Goal: Answer question/provide support: Answer question/provide support

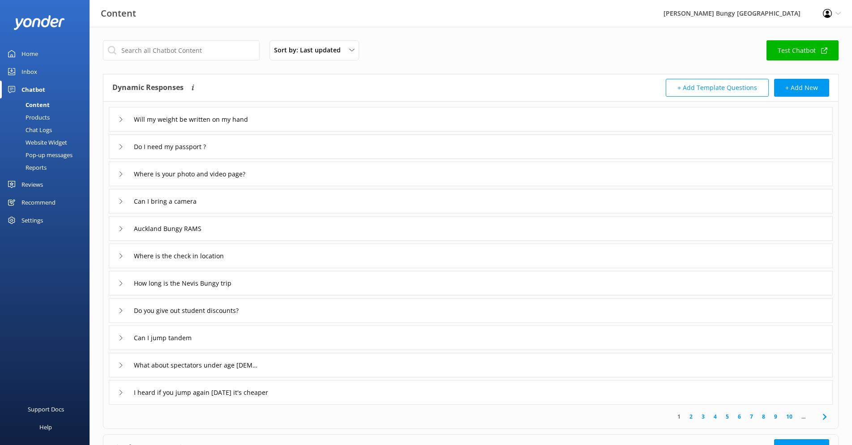
click at [41, 129] on div "Chat Logs" at bounding box center [28, 130] width 47 height 13
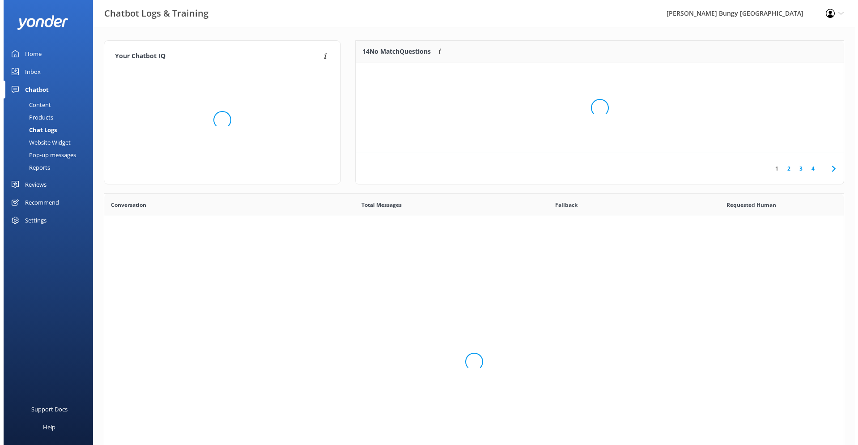
scroll to position [307, 733]
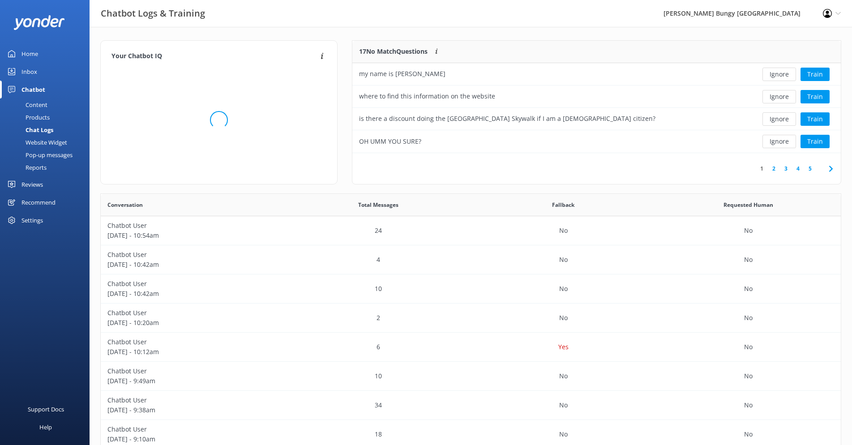
click at [45, 99] on div "Content" at bounding box center [26, 104] width 42 height 13
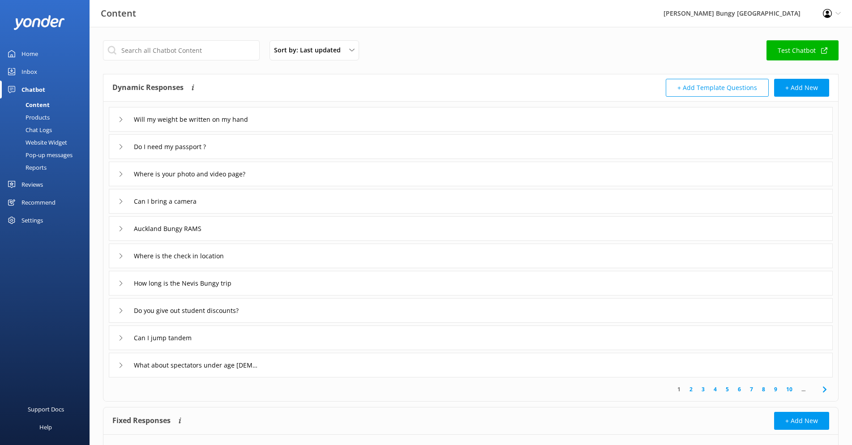
click at [35, 73] on div "Inbox" at bounding box center [29, 72] width 16 height 18
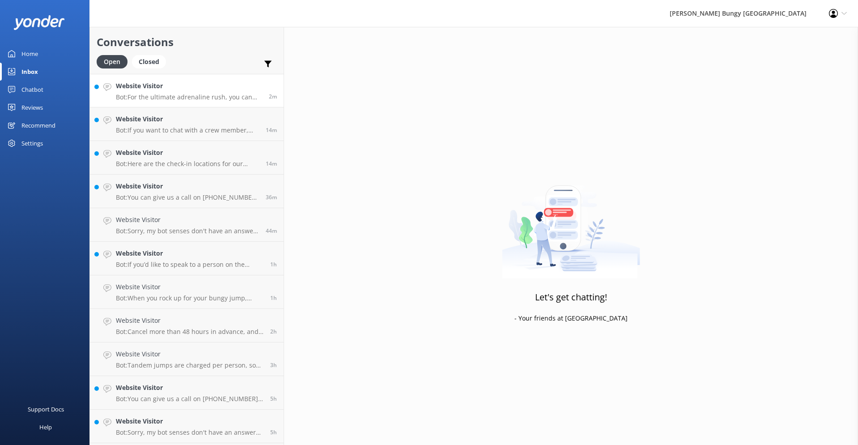
click at [188, 100] on p "Bot: For the ultimate adrenaline rush, you can book a combo of the Nevis Bungy …" at bounding box center [189, 97] width 146 height 8
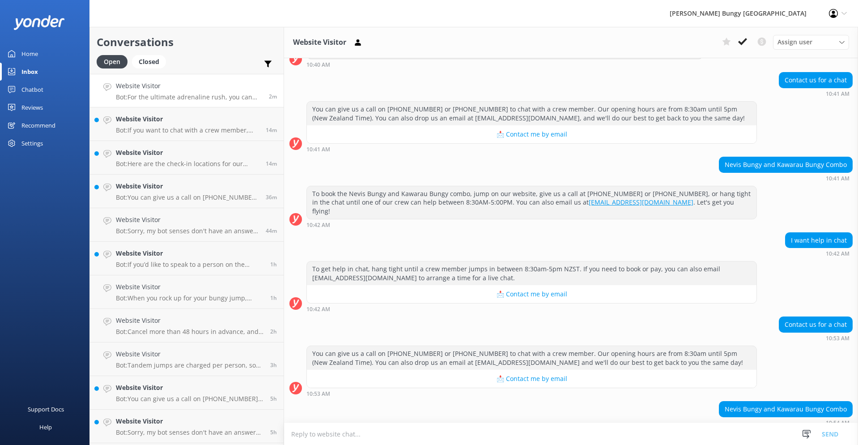
scroll to position [734, 0]
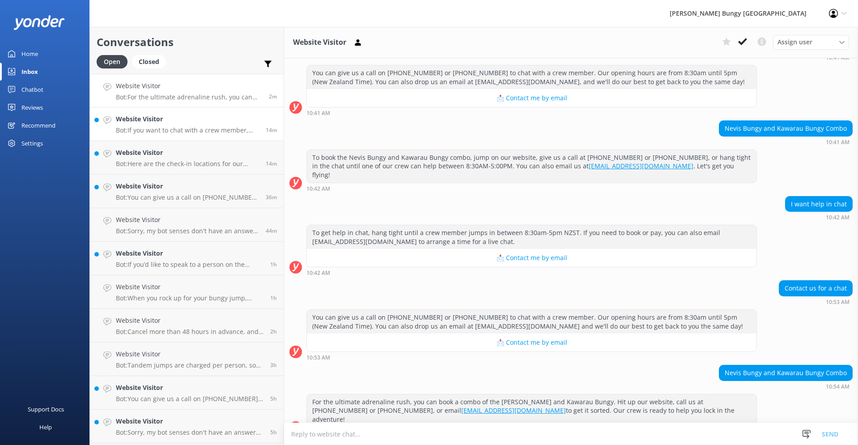
click at [154, 125] on div "Website Visitor Bot: If you want to chat with a crew member, give us a call on …" at bounding box center [187, 124] width 143 height 20
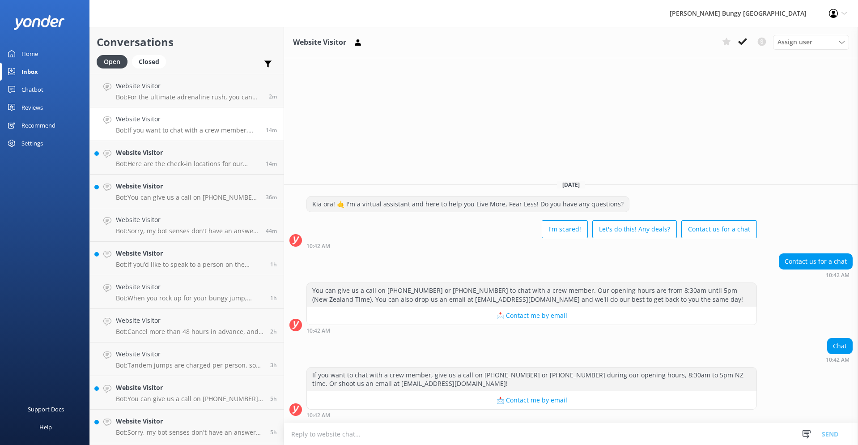
click at [455, 433] on textarea at bounding box center [571, 434] width 574 height 22
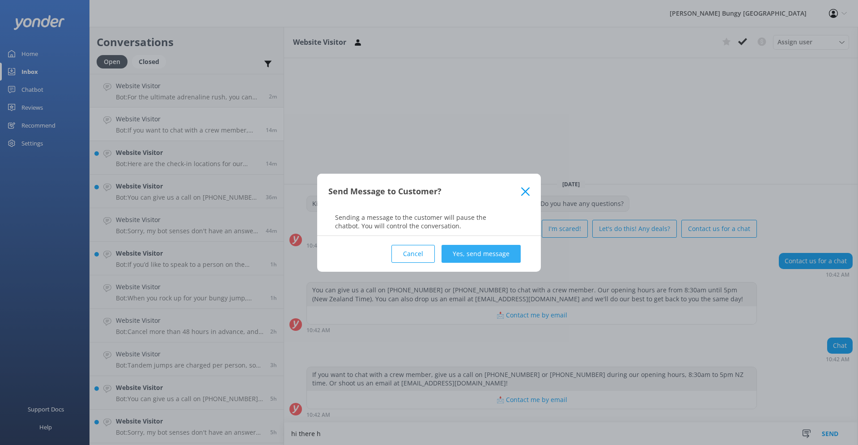
type textarea "hi there h"
click at [509, 249] on button "Yes, send message" at bounding box center [481, 254] width 79 height 18
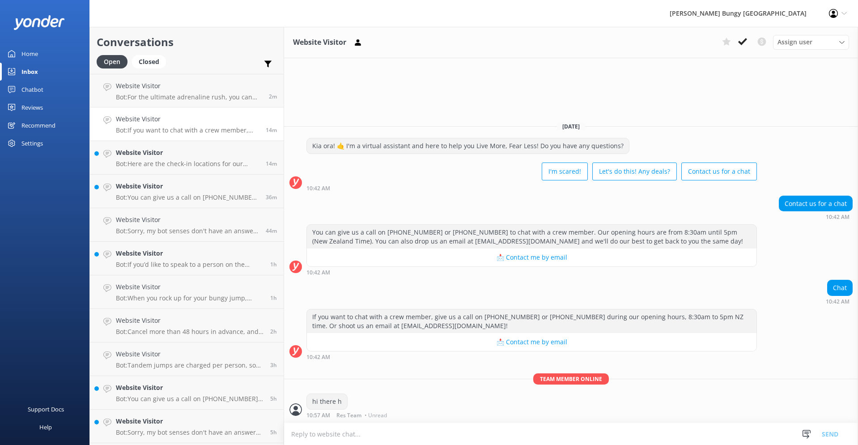
click at [407, 438] on textarea at bounding box center [571, 434] width 574 height 22
type textarea "how can we assist?"
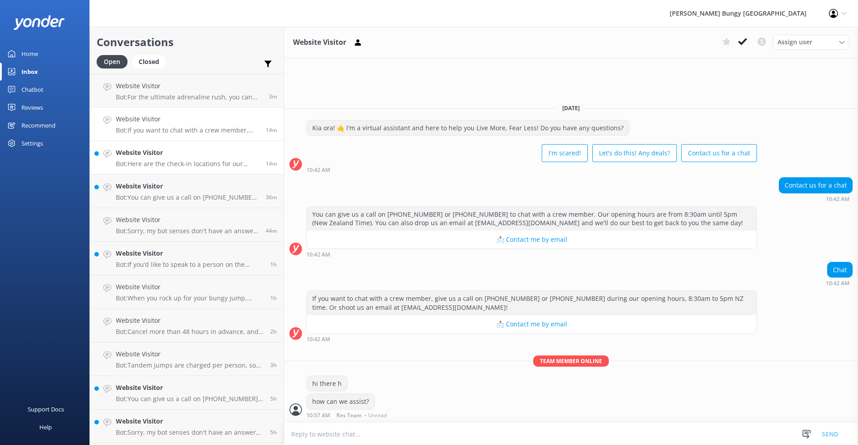
click at [141, 154] on h4 "Website Visitor" at bounding box center [187, 153] width 143 height 10
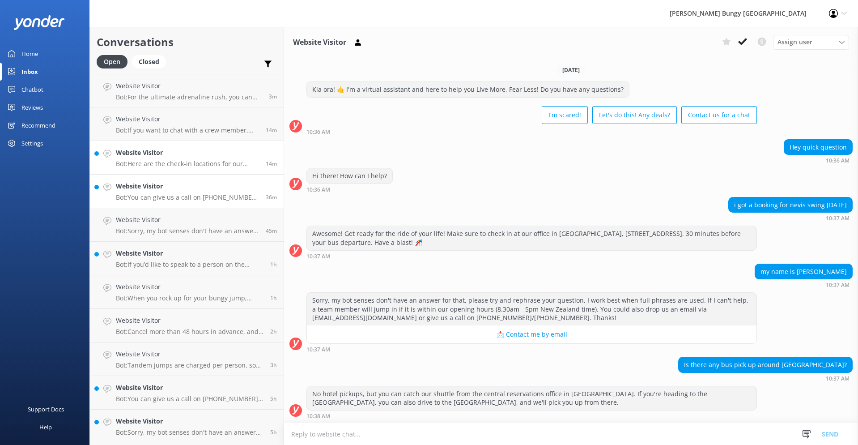
scroll to position [129, 0]
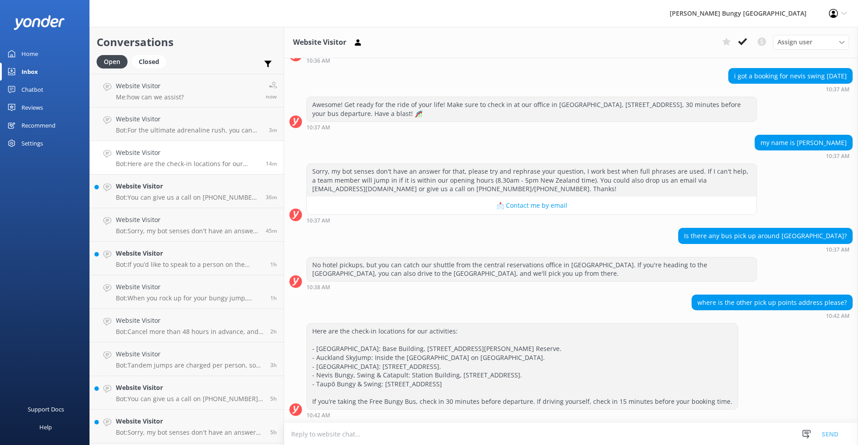
click at [535, 434] on textarea at bounding box center [571, 434] width 574 height 22
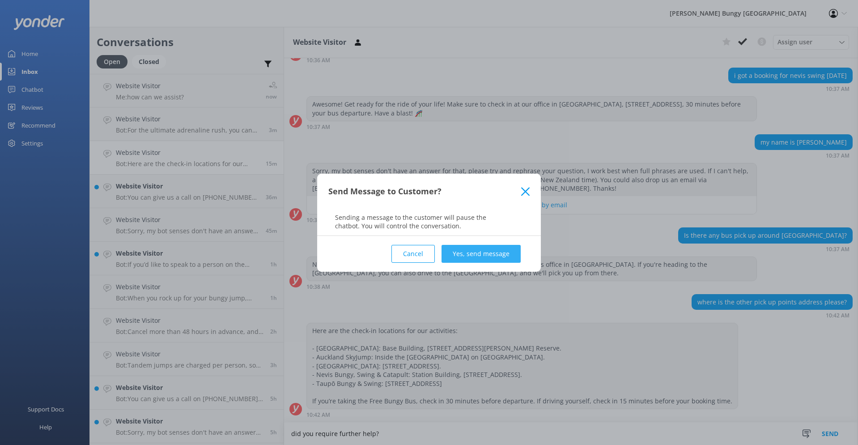
type textarea "did you require further help?"
click at [489, 254] on button "Yes, send message" at bounding box center [481, 254] width 79 height 18
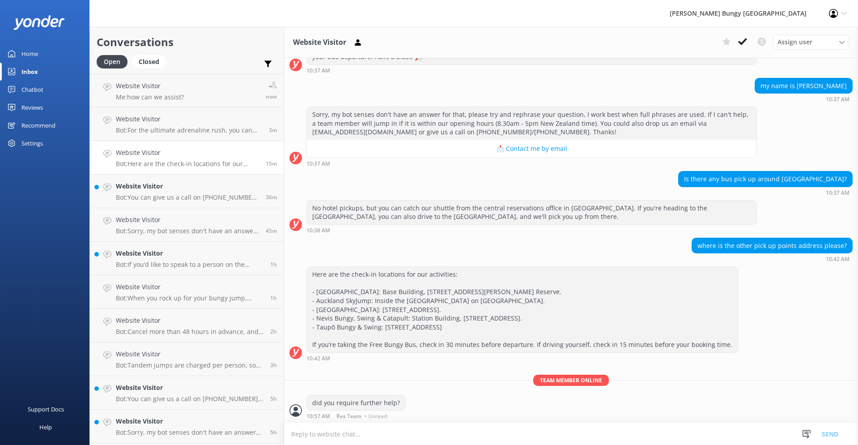
scroll to position [187, 0]
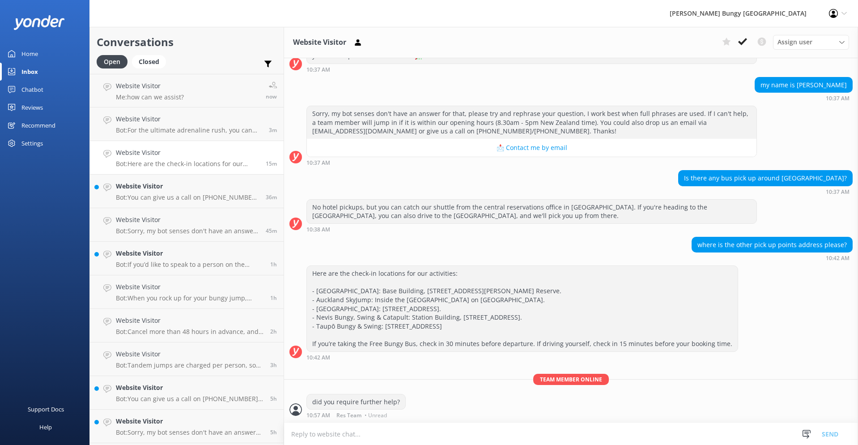
drag, startPoint x: 737, startPoint y: 43, endPoint x: 734, endPoint y: 49, distance: 6.2
click at [737, 43] on button at bounding box center [743, 41] width 16 height 13
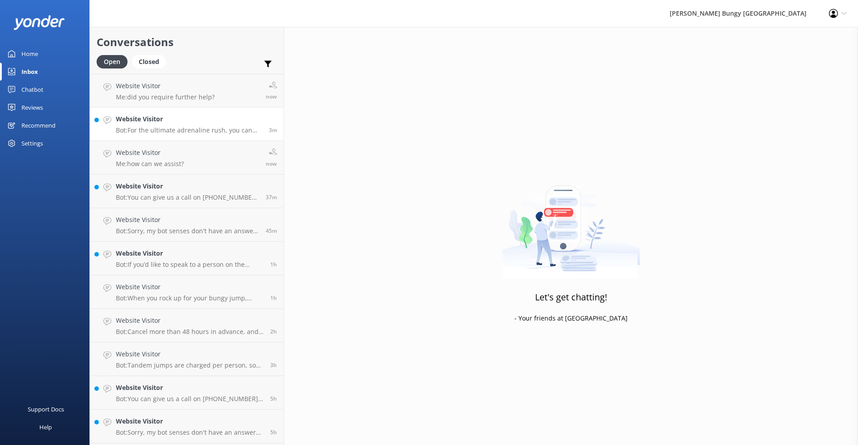
click at [161, 129] on p "Bot: For the ultimate adrenaline rush, you can book a combo of the Nevis Bungy …" at bounding box center [189, 130] width 146 height 8
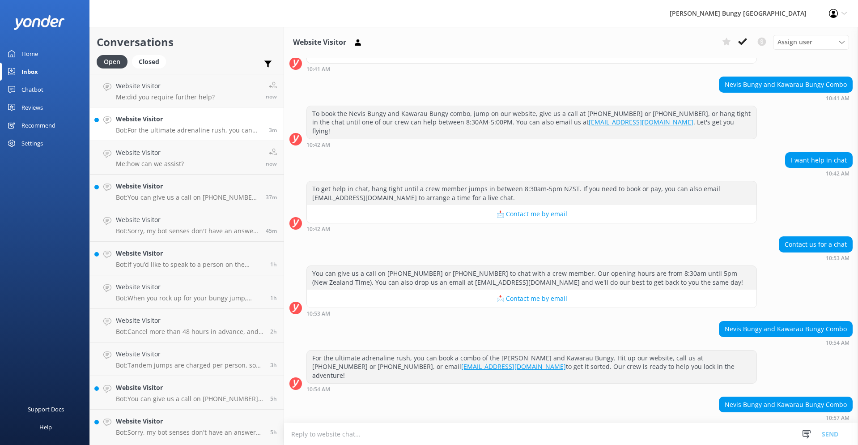
scroll to position [801, 0]
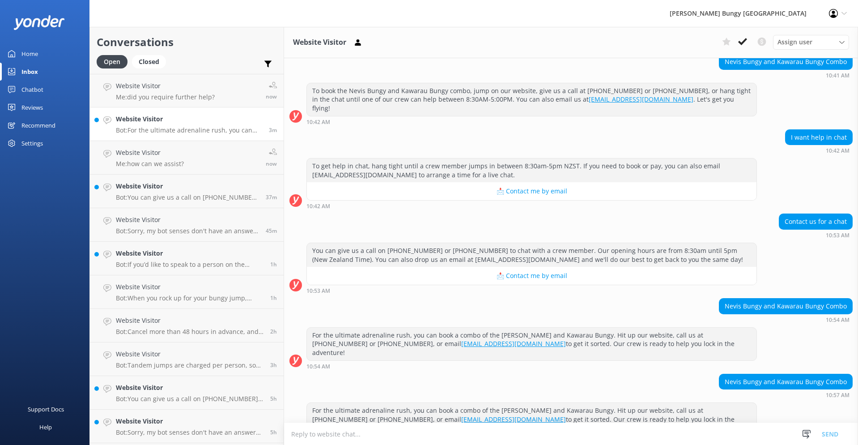
click at [410, 431] on textarea at bounding box center [571, 434] width 574 height 22
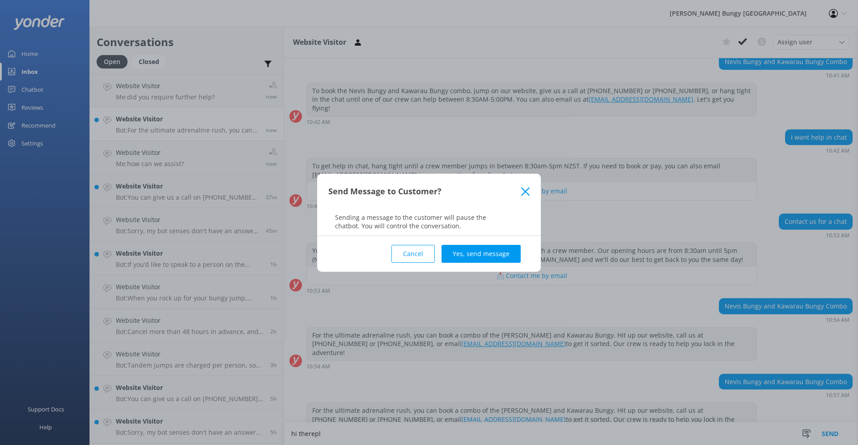
scroll to position [801, 0]
click at [526, 190] on icon at bounding box center [525, 191] width 9 height 9
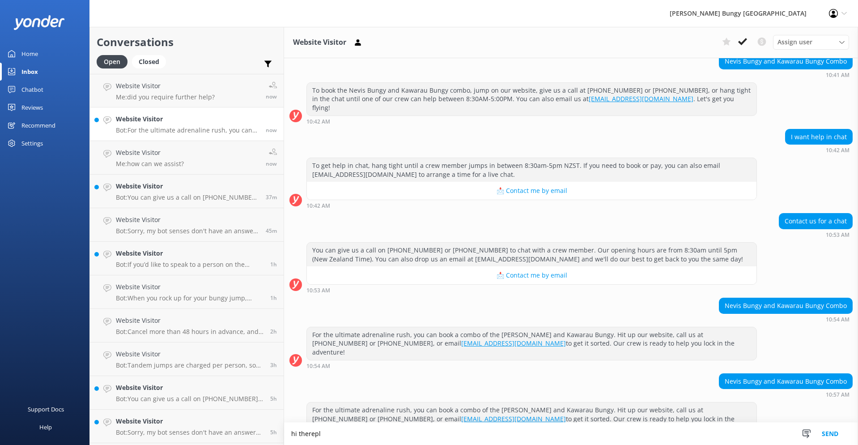
click at [323, 437] on textarea "hi therepl" at bounding box center [571, 434] width 574 height 22
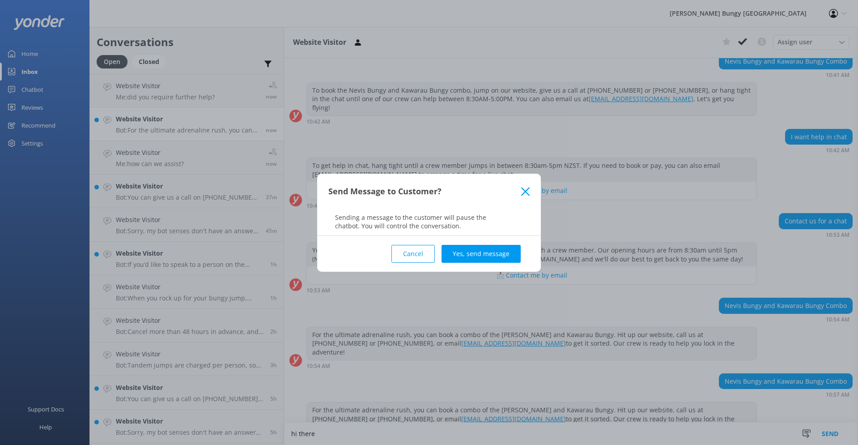
type textarea "hi there"
drag, startPoint x: 494, startPoint y: 241, endPoint x: 491, endPoint y: 245, distance: 5.2
click at [493, 241] on div "Cancel Yes, send message" at bounding box center [429, 254] width 201 height 36
click at [491, 247] on button "Yes, send message" at bounding box center [481, 254] width 79 height 18
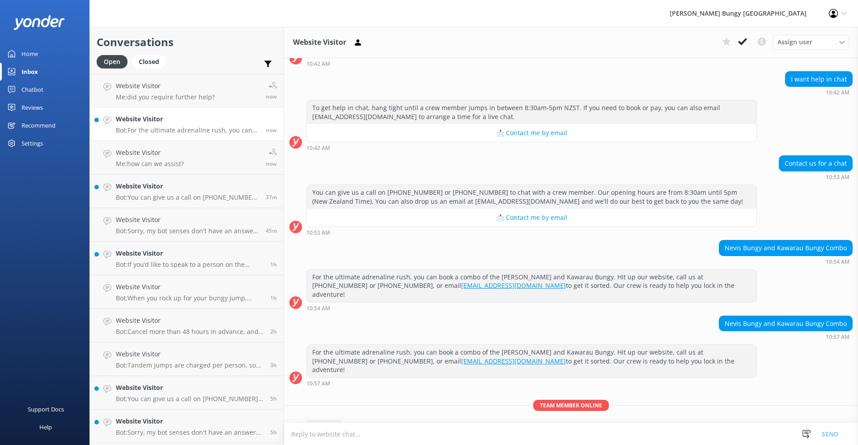
scroll to position [849, 0]
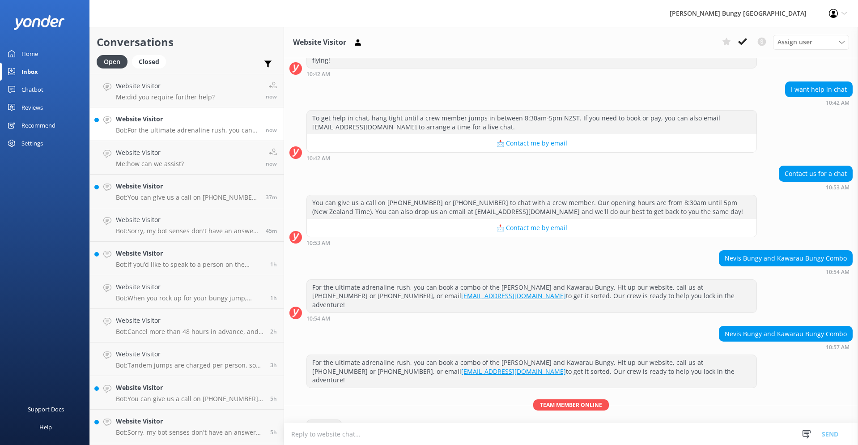
click at [390, 430] on textarea at bounding box center [571, 434] width 574 height 22
type textarea "w"
type textarea "i"
type textarea "when would you like to book the combo for?"
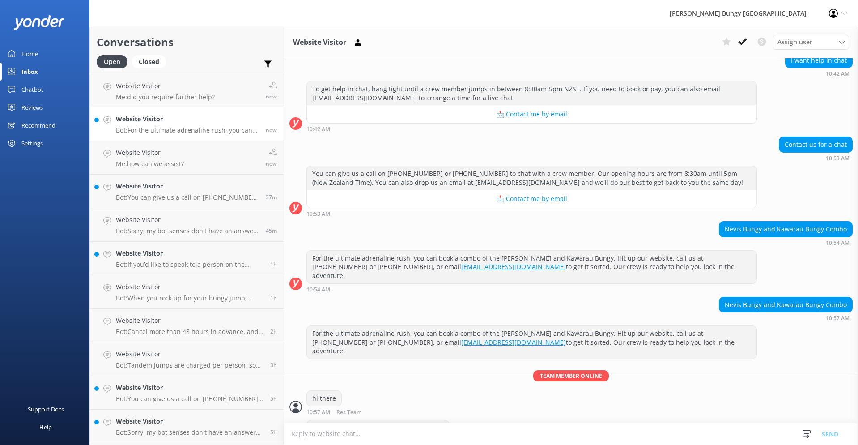
scroll to position [899, 0]
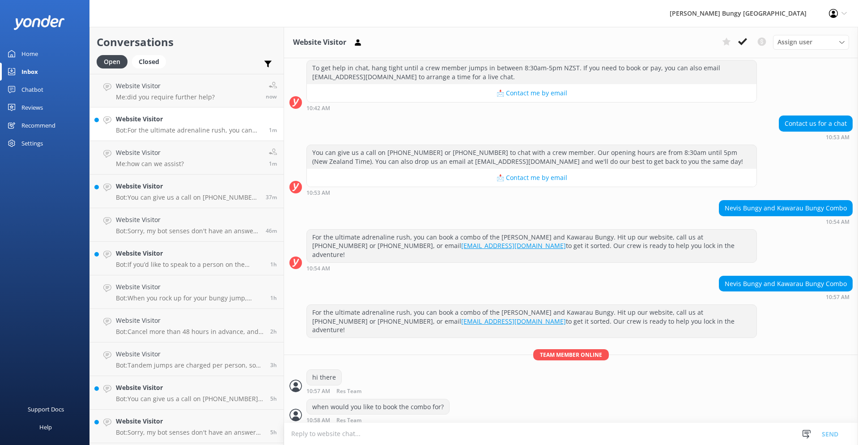
click at [185, 124] on h4 "Website Visitor" at bounding box center [189, 119] width 146 height 10
click at [169, 189] on h4 "Website Visitor" at bounding box center [187, 186] width 143 height 10
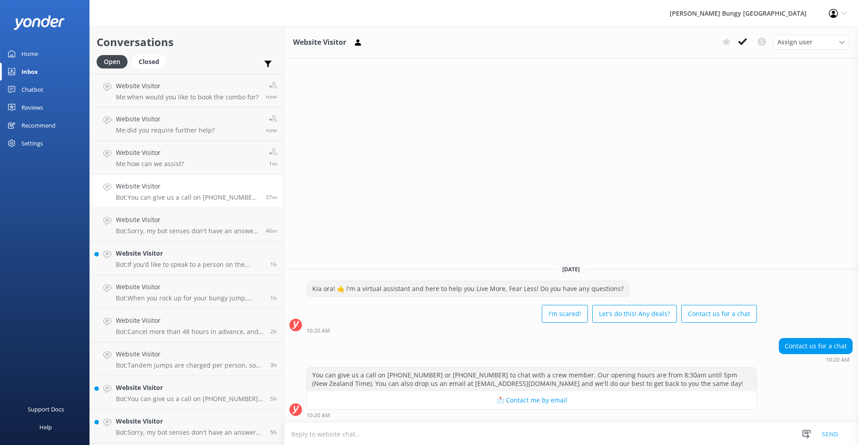
click at [353, 437] on textarea at bounding box center [571, 434] width 574 height 22
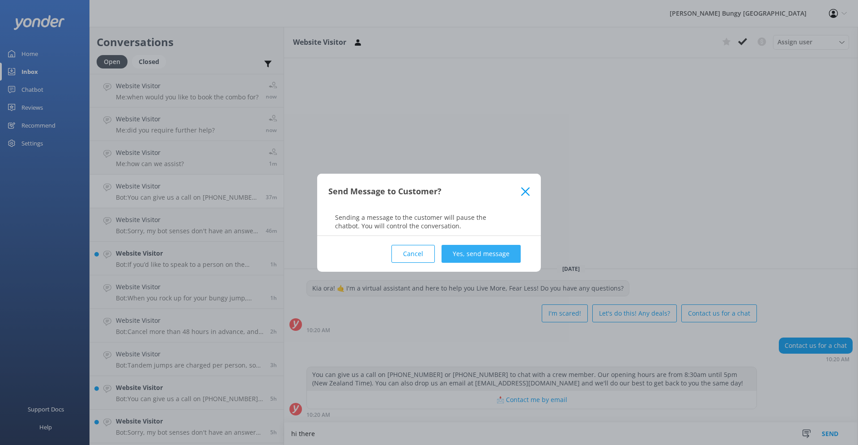
type textarea "hi there"
click at [488, 251] on button "Yes, send message" at bounding box center [481, 254] width 79 height 18
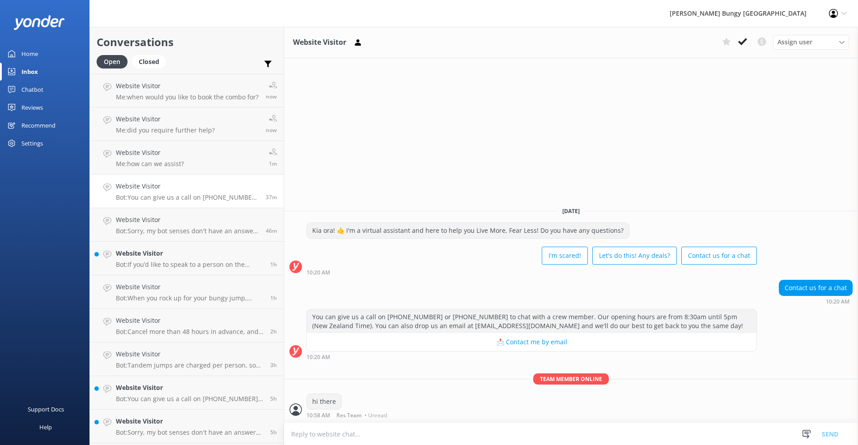
drag, startPoint x: 316, startPoint y: 418, endPoint x: 316, endPoint y: 425, distance: 7.2
click at [316, 421] on div "Team member online hi there 10:58 AM Res Team • Unread" at bounding box center [571, 397] width 574 height 49
click at [321, 437] on textarea at bounding box center [571, 434] width 574 height 22
type textarea "how can we assist?"
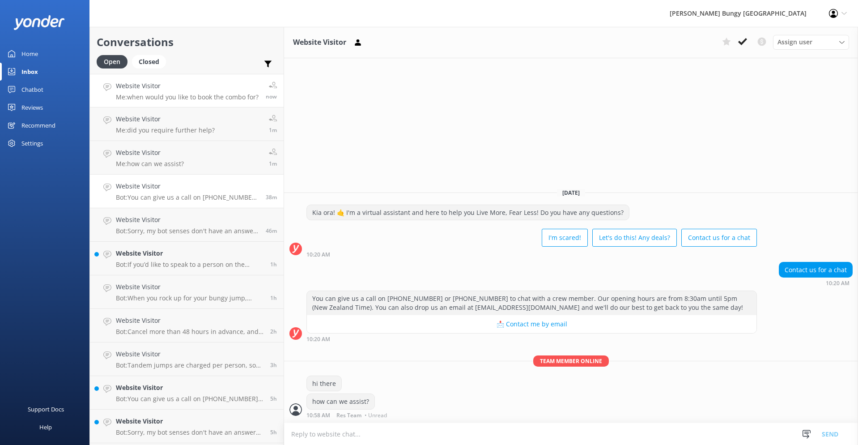
click at [222, 94] on p "Me: when would you like to book the combo for?" at bounding box center [187, 97] width 143 height 8
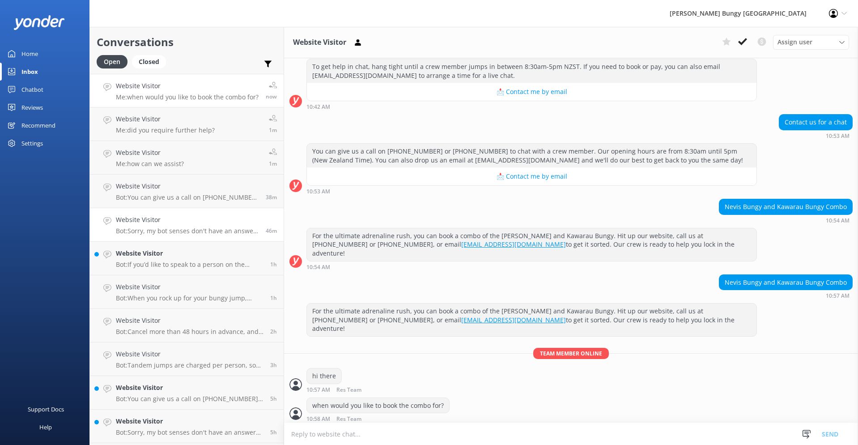
scroll to position [899, 0]
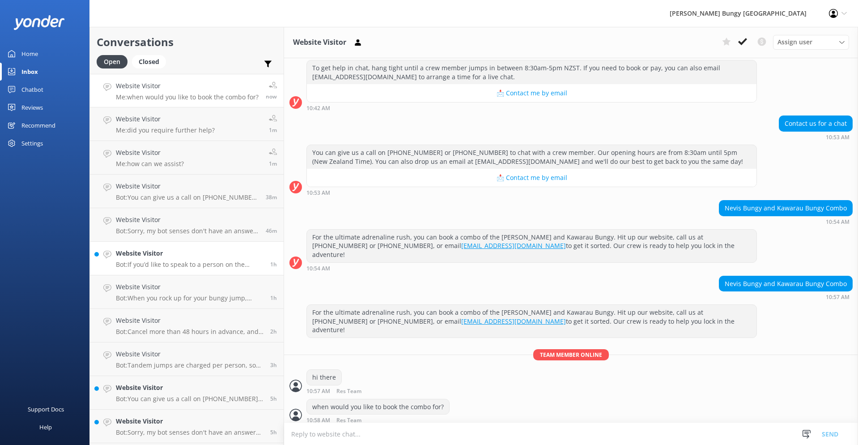
click at [161, 260] on div "Website Visitor Bot: If you’d like to speak to a person on the AJ Hackett Bungy…" at bounding box center [190, 258] width 148 height 20
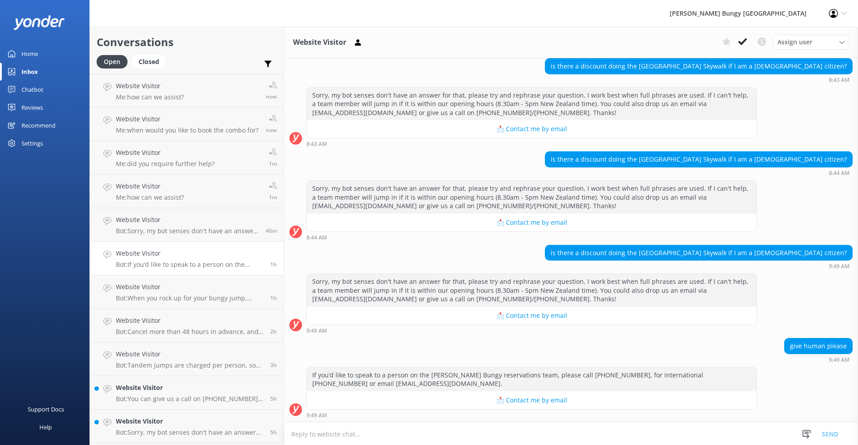
scroll to position [174, 0]
click at [563, 439] on textarea at bounding box center [571, 434] width 574 height 22
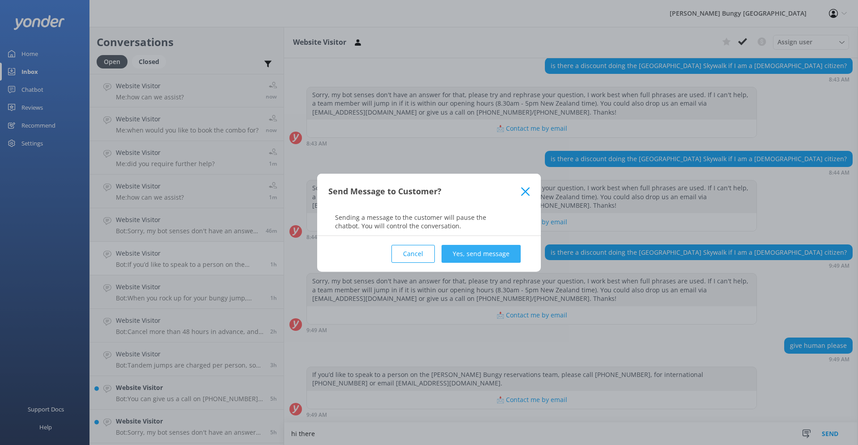
type textarea "hi there"
click at [501, 252] on button "Yes, send message" at bounding box center [481, 254] width 79 height 18
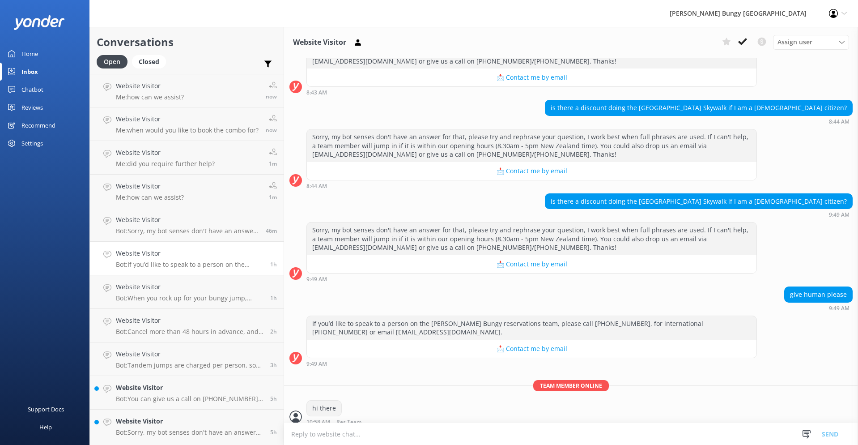
scroll to position [233, 0]
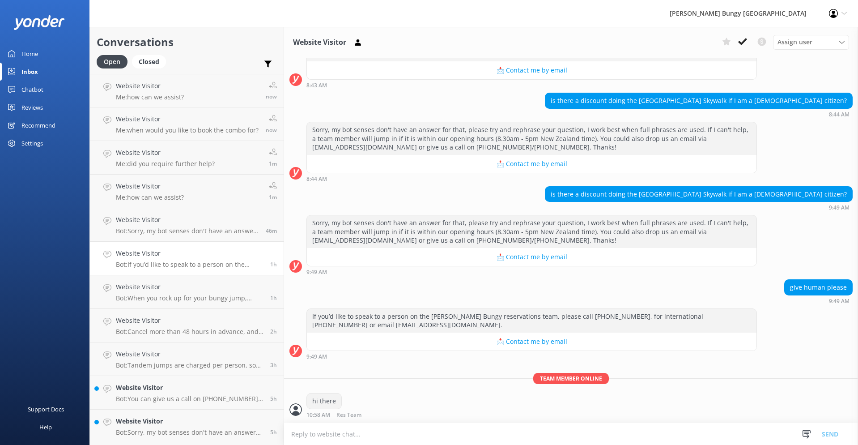
click at [384, 428] on textarea at bounding box center [571, 434] width 574 height 22
type textarea "how can we assist"
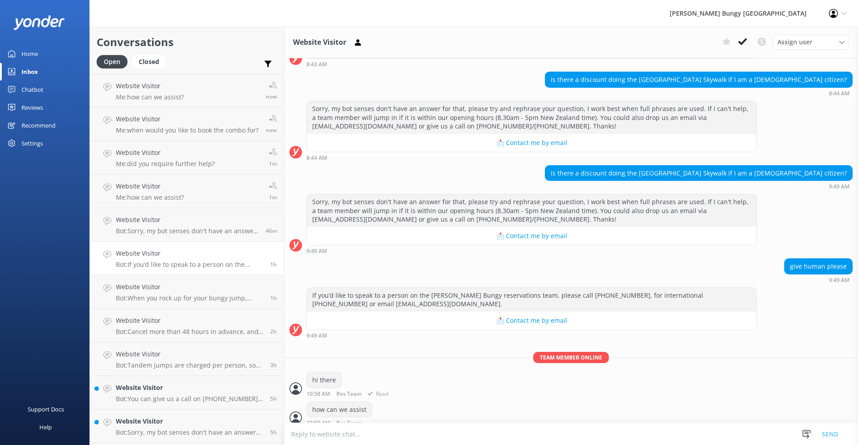
scroll to position [262, 0]
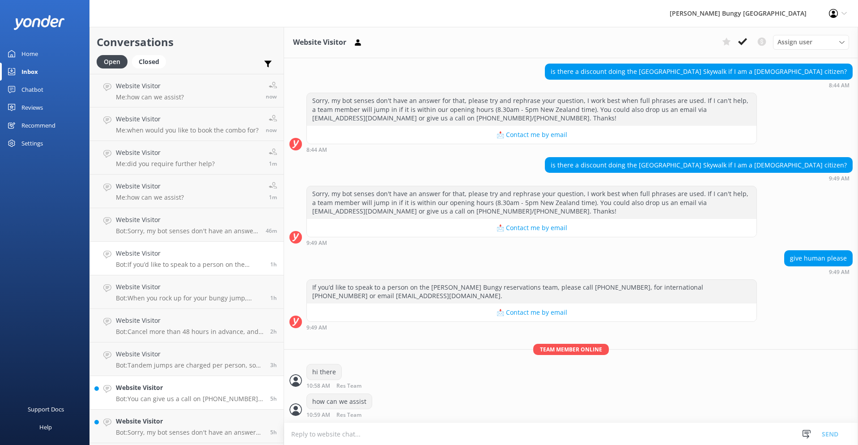
click at [124, 381] on link "Website Visitor Bot: You can give us a call on 0800 286 4958 or +64 3 450 1300 …" at bounding box center [187, 393] width 194 height 34
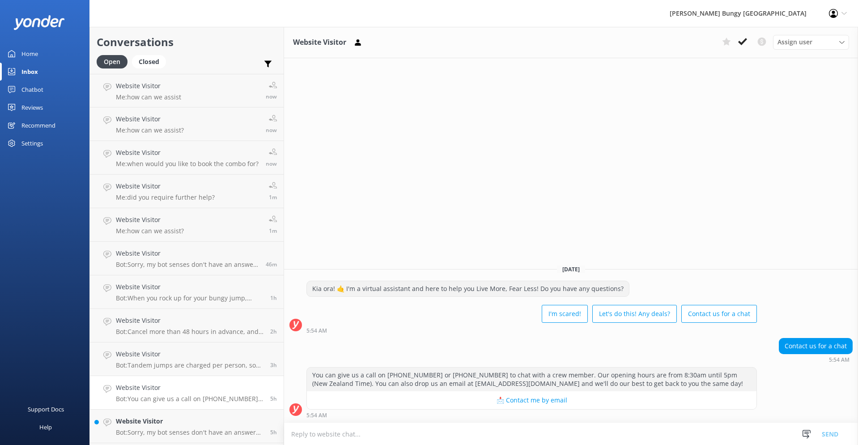
click at [511, 422] on div "You can give us a call on 0800 286 4958 or +64 3 450 1300 to chat with a crew m…" at bounding box center [571, 394] width 574 height 55
click at [503, 440] on textarea at bounding box center [571, 434] width 574 height 22
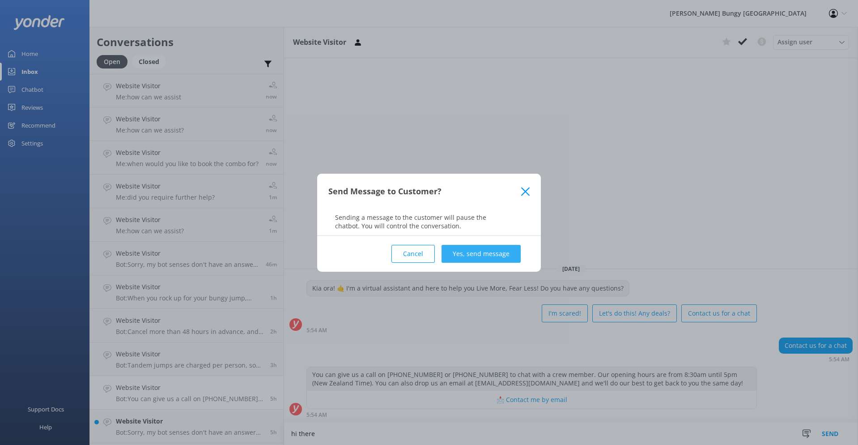
type textarea "hi there"
click at [501, 251] on button "Yes, send message" at bounding box center [481, 254] width 79 height 18
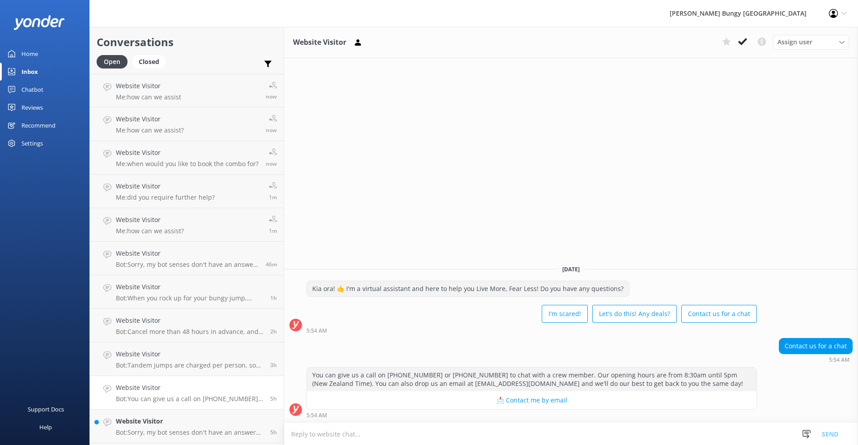
click at [399, 431] on textarea at bounding box center [571, 434] width 574 height 22
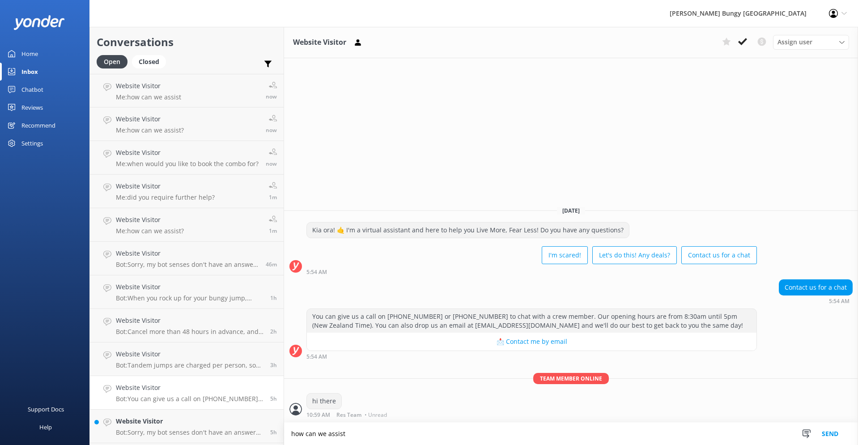
type textarea "how can we assist"
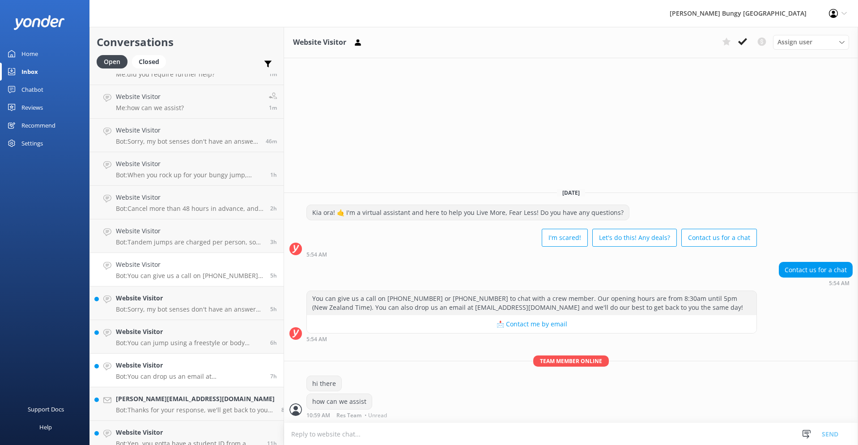
scroll to position [134, 0]
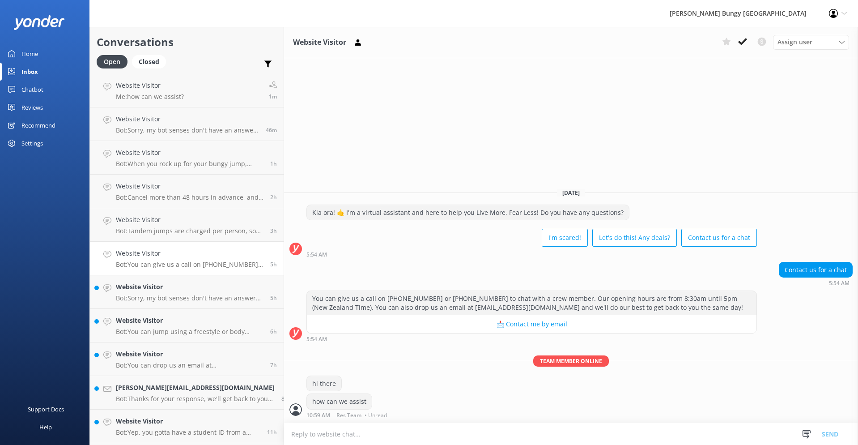
click at [142, 266] on p "Bot: You can give us a call on 0800 286 4958 or +64 3 450 1300 to chat with a c…" at bounding box center [190, 264] width 148 height 8
click at [145, 293] on div "Website Visitor Bot: Sorry, my bot senses don't have an answer for that, please…" at bounding box center [190, 292] width 148 height 20
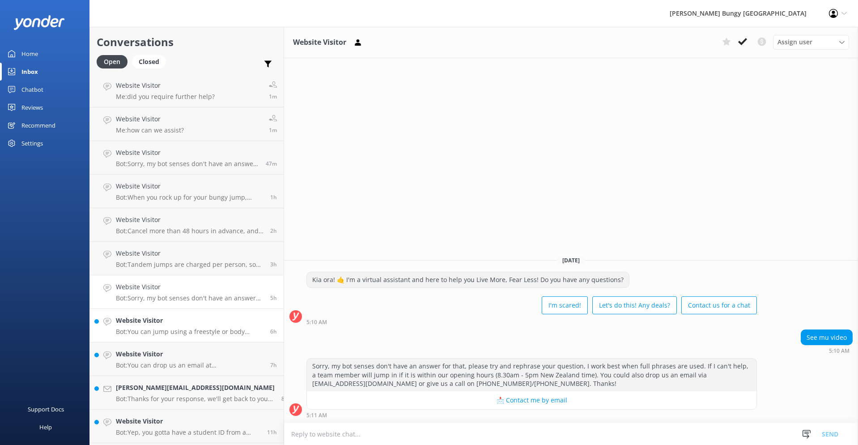
click at [153, 328] on p "Bot: You can jump using a freestyle or body harness at the Ledge Bungy, Taupo B…" at bounding box center [190, 332] width 148 height 8
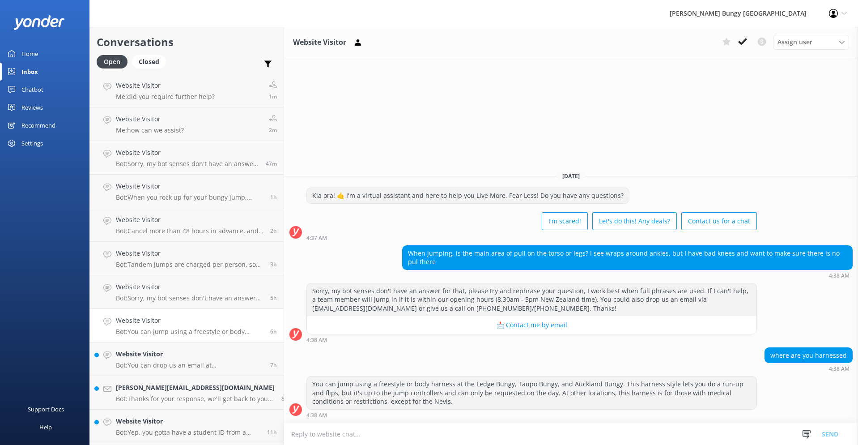
click at [177, 315] on link "Website Visitor Bot: You can jump using a freestyle or body harness at the Ledg…" at bounding box center [187, 326] width 194 height 34
click at [175, 291] on h4 "Website Visitor" at bounding box center [190, 287] width 148 height 10
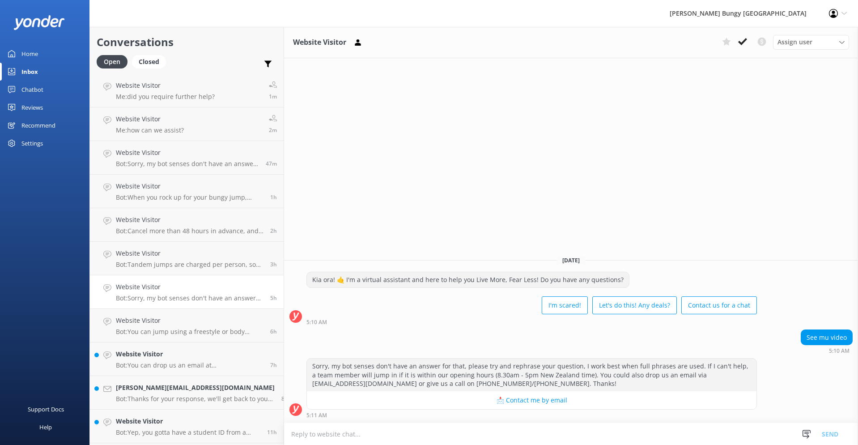
click at [752, 45] on div "Assign user Mike Voyce Michelle Gillard Tech Admin Dan Waugh Res Team Alanna He…" at bounding box center [784, 42] width 131 height 14
click at [748, 41] on button at bounding box center [743, 41] width 16 height 13
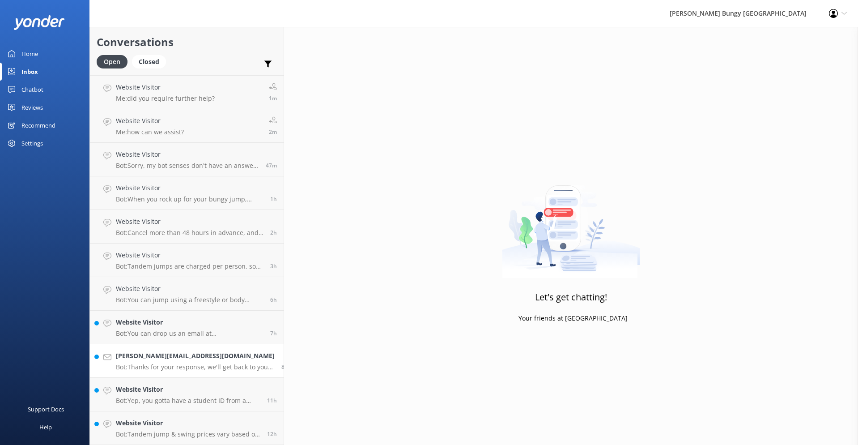
scroll to position [132, 0]
click at [148, 429] on div "Website Visitor Bot: Tandem jump & swing prices vary based on location, activit…" at bounding box center [188, 428] width 145 height 20
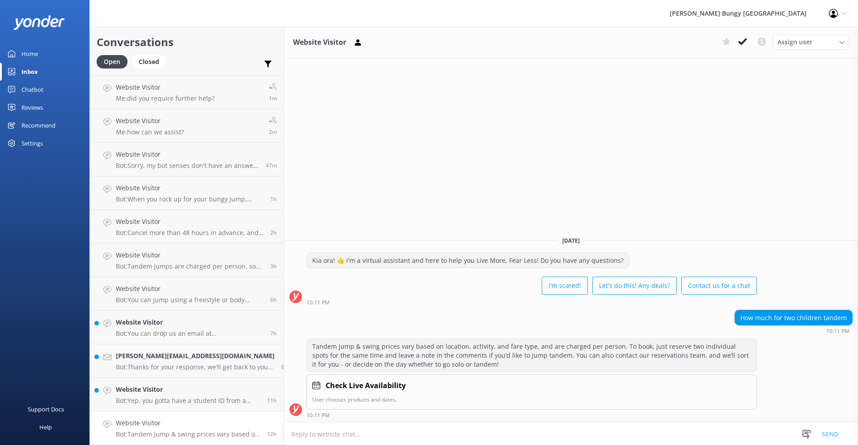
click at [535, 432] on textarea at bounding box center [571, 434] width 574 height 22
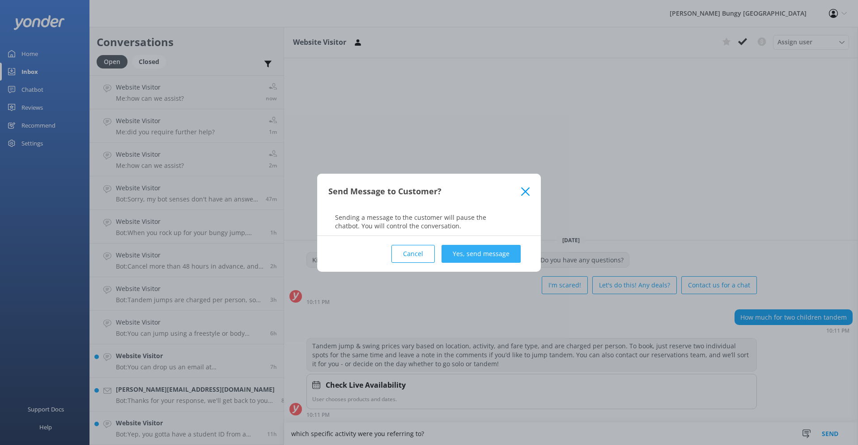
type textarea "which specific activity were you referring to?"
click at [484, 255] on button "Yes, send message" at bounding box center [481, 254] width 79 height 18
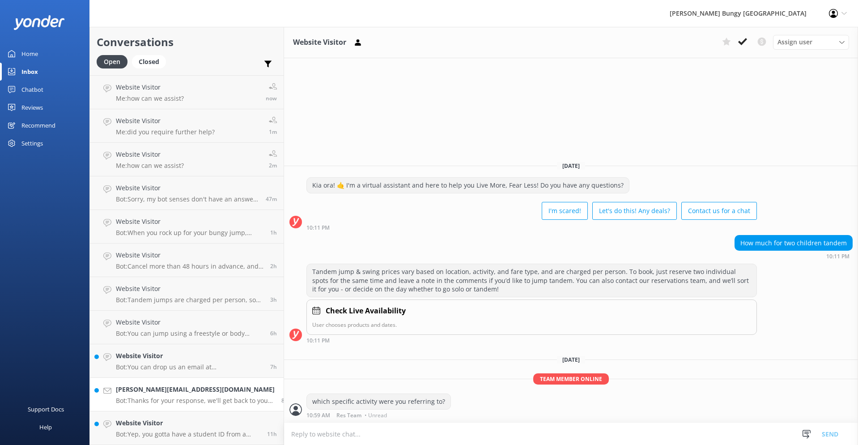
click at [166, 388] on h4 "[PERSON_NAME][EMAIL_ADDRESS][DOMAIN_NAME]" at bounding box center [195, 389] width 159 height 10
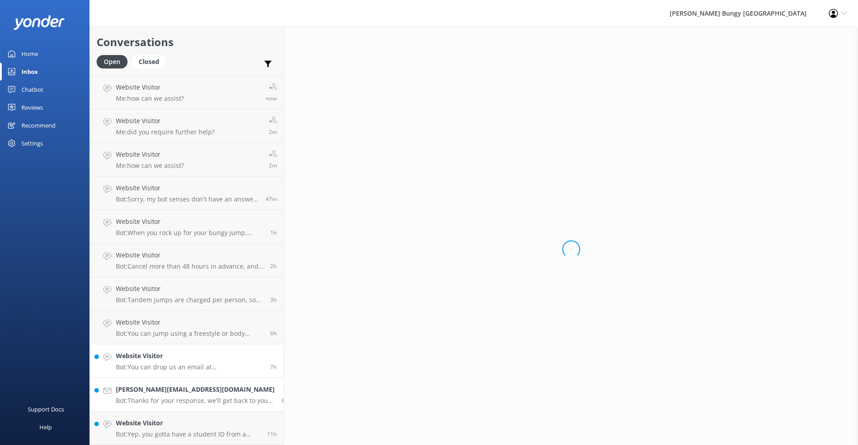
click at [166, 363] on div "Website Visitor Bot: You can drop us an email at info@bungy.co.nz, and our team…" at bounding box center [190, 361] width 148 height 20
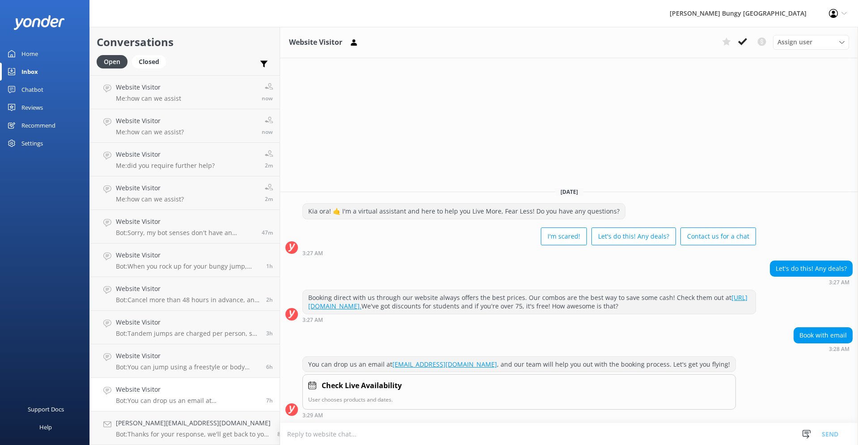
click at [174, 384] on h4 "Website Visitor" at bounding box center [188, 389] width 144 height 10
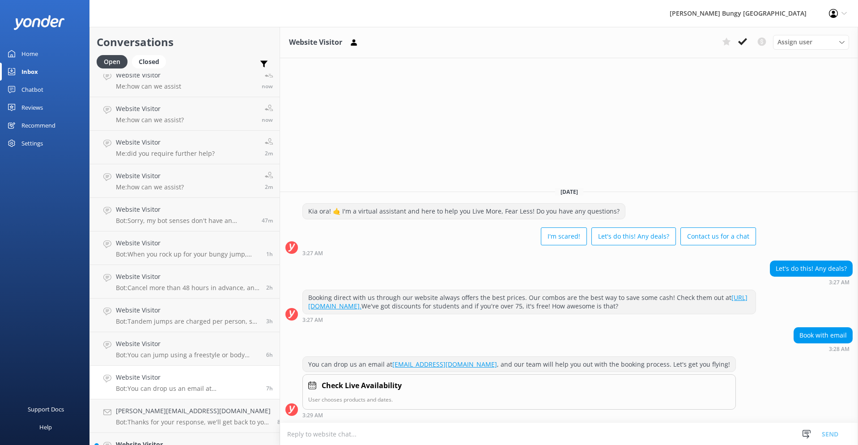
scroll to position [166, 0]
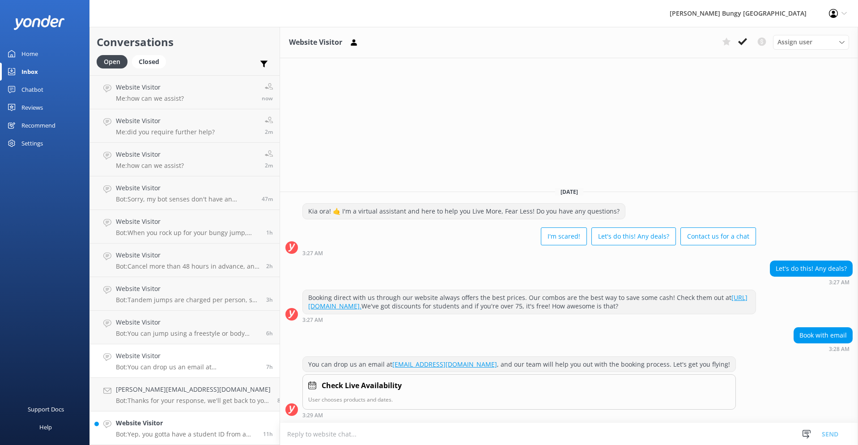
click at [204, 427] on h4 "Website Visitor" at bounding box center [186, 423] width 141 height 10
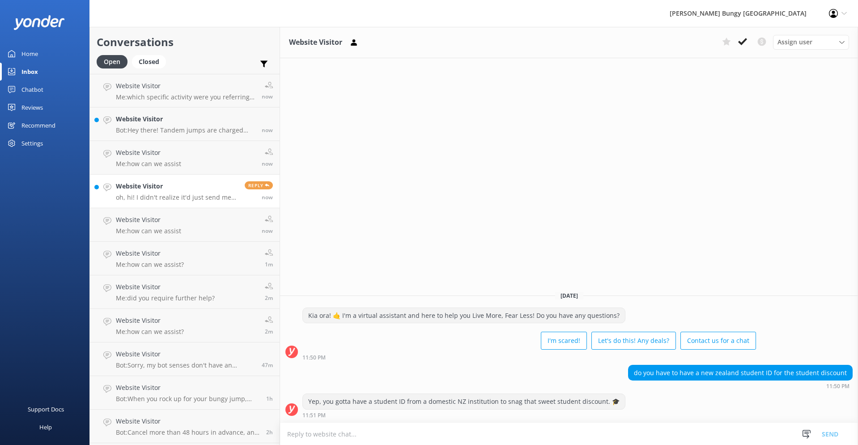
click at [170, 182] on h4 "Website Visitor" at bounding box center [177, 186] width 122 height 10
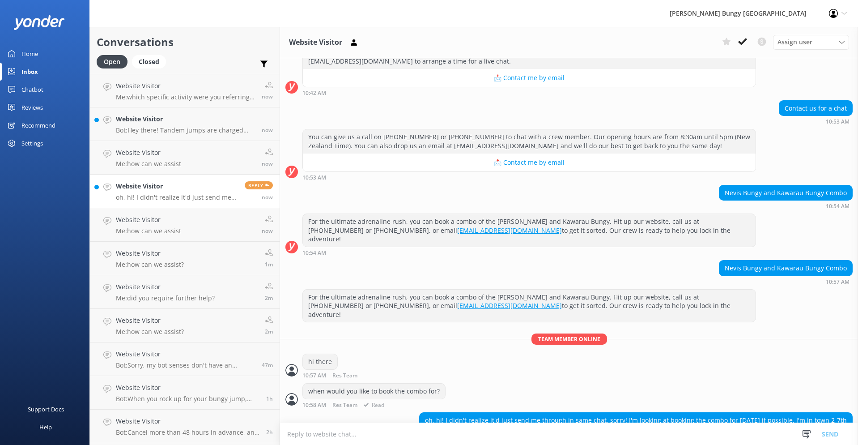
scroll to position [907, 0]
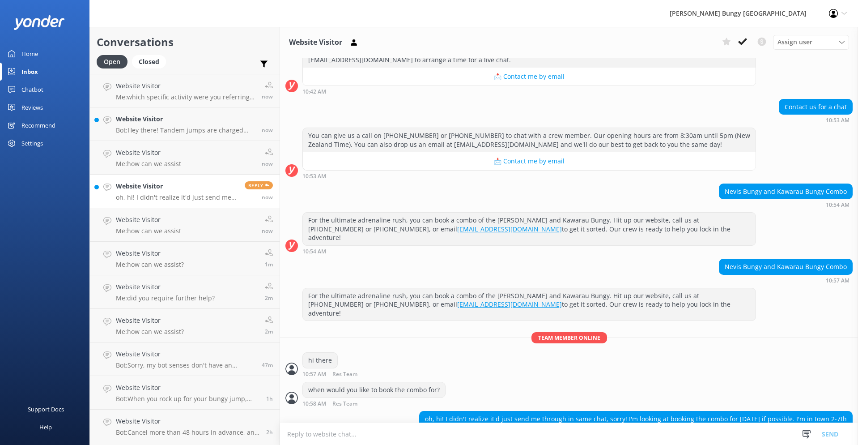
click at [405, 435] on textarea at bounding box center [569, 434] width 578 height 22
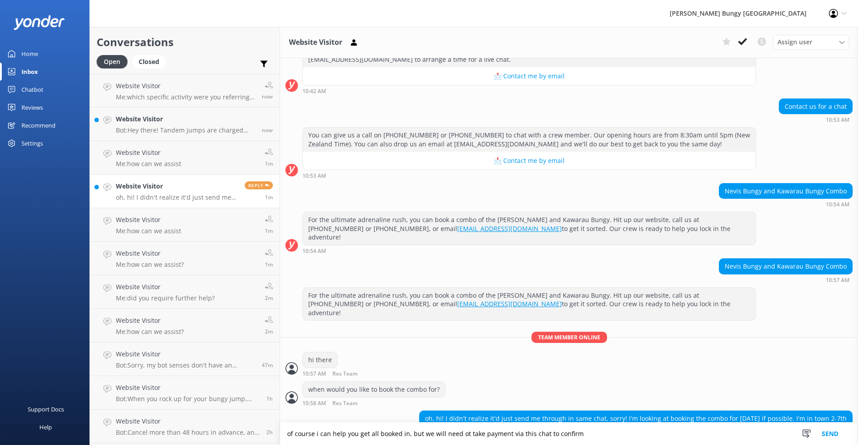
click at [450, 434] on textarea "of course i can help you get all booked in, but we will need ot take payment vi…" at bounding box center [569, 434] width 578 height 22
type textarea "of course i can help you get all booked in, but we will need to take payment vi…"
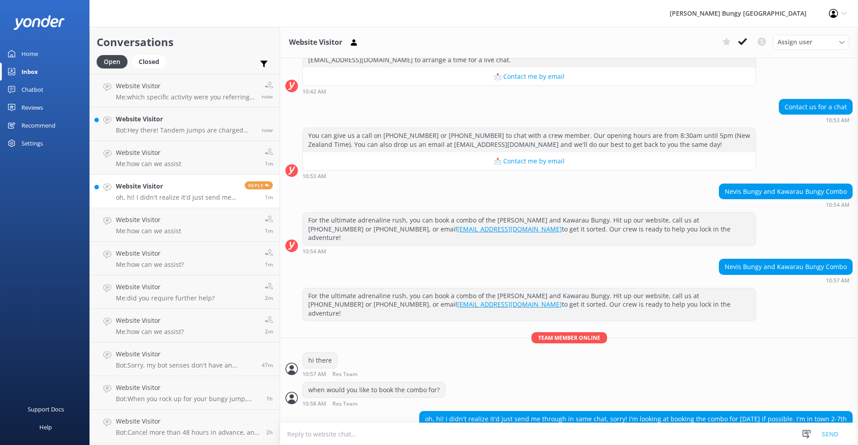
scroll to position [936, 0]
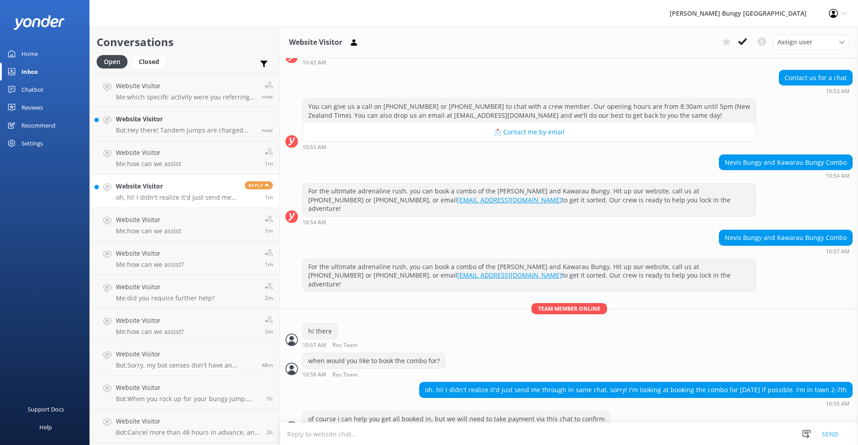
click at [316, 435] on textarea at bounding box center [569, 434] width 578 height 22
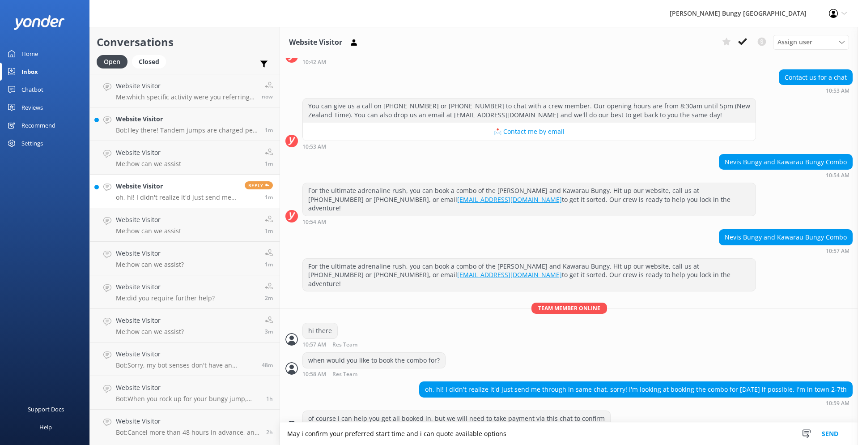
type textarea "May i confirm your preferred start time and i can quote available options"
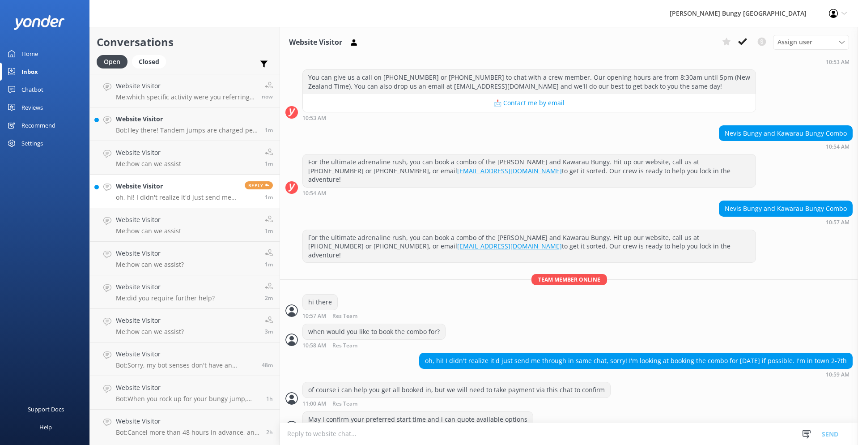
scroll to position [954, 0]
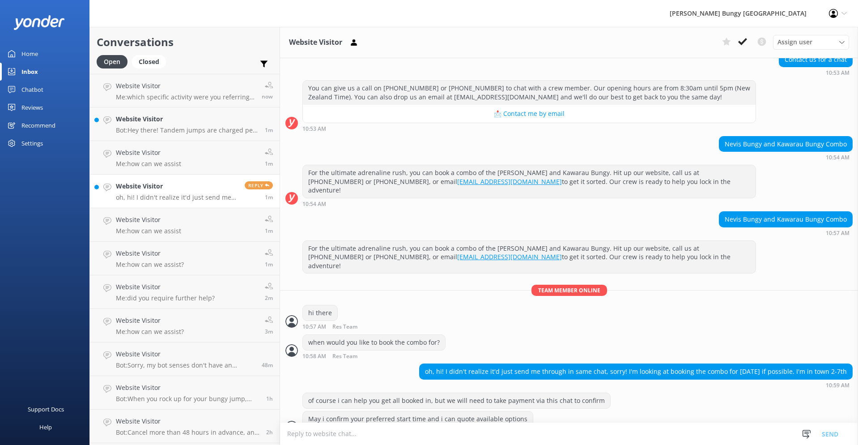
click at [300, 434] on textarea at bounding box center [569, 434] width 578 height 22
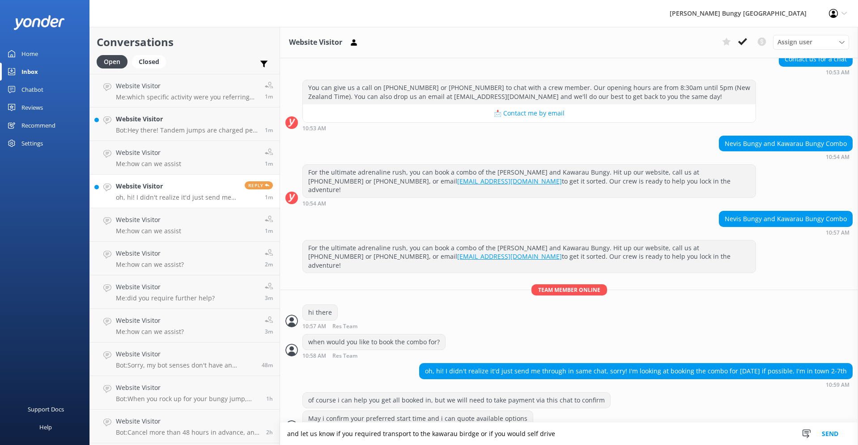
scroll to position [976, 0]
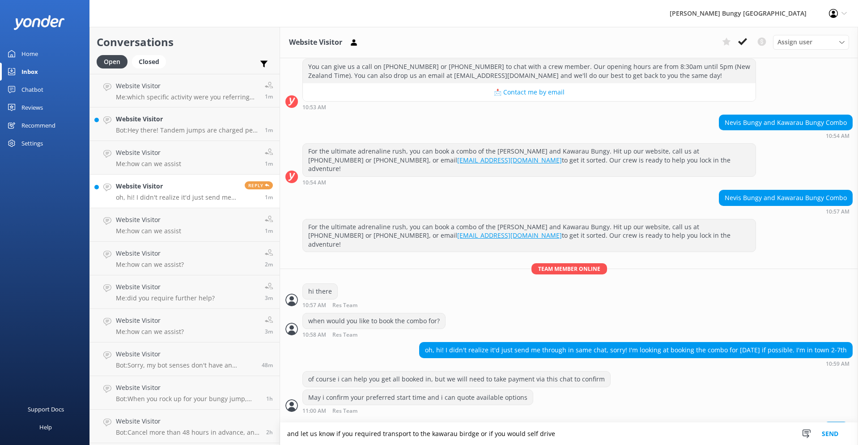
click at [454, 435] on textarea "and let us know if you required transport to the kawarau birdge or if you would…" at bounding box center [569, 434] width 578 height 22
type textarea "and let us know if you required transport to the [GEOGRAPHIC_DATA] or if you wo…"
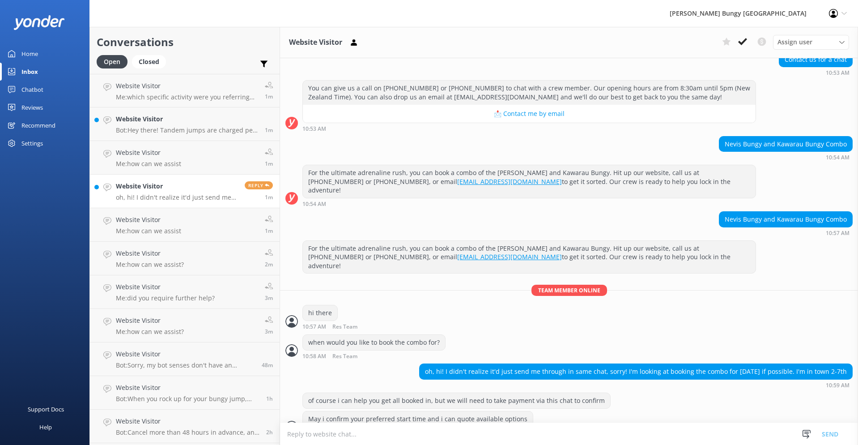
click at [161, 204] on link "Website Visitor oh, hi! I didn't realize it'd just send me through in same chat…" at bounding box center [185, 192] width 190 height 34
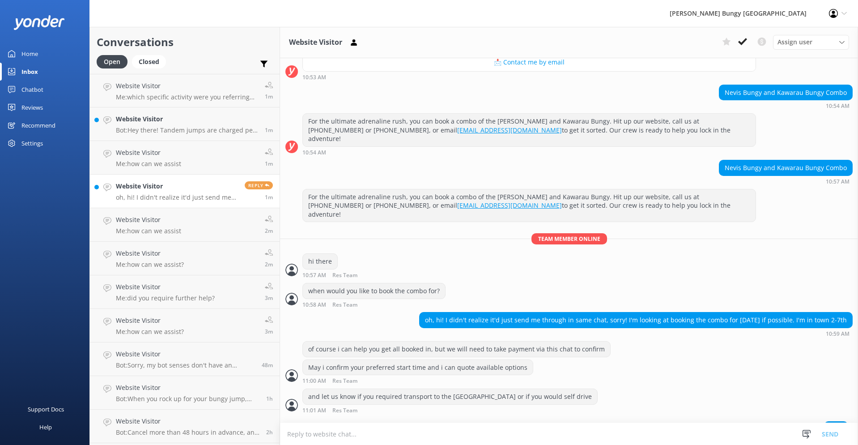
scroll to position [1004, 0]
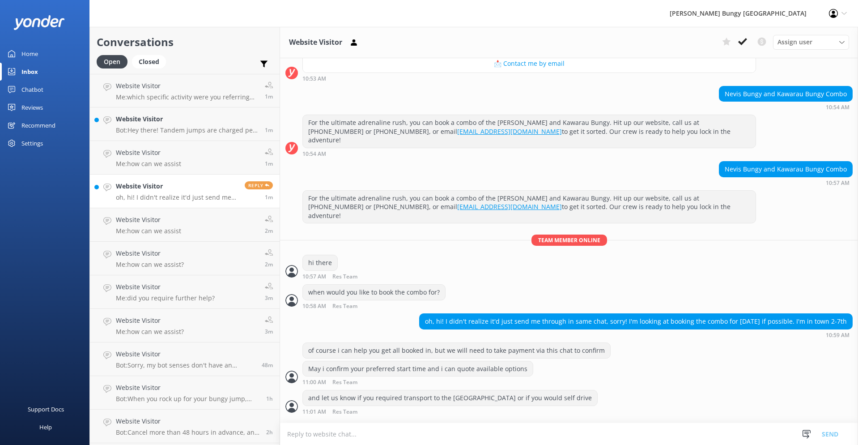
click at [184, 190] on h4 "Website Visitor" at bounding box center [177, 186] width 122 height 10
click at [153, 107] on link "Website Visitor Bot: Hey there! Tandem jumps are charged per person, so you'll …" at bounding box center [185, 124] width 190 height 34
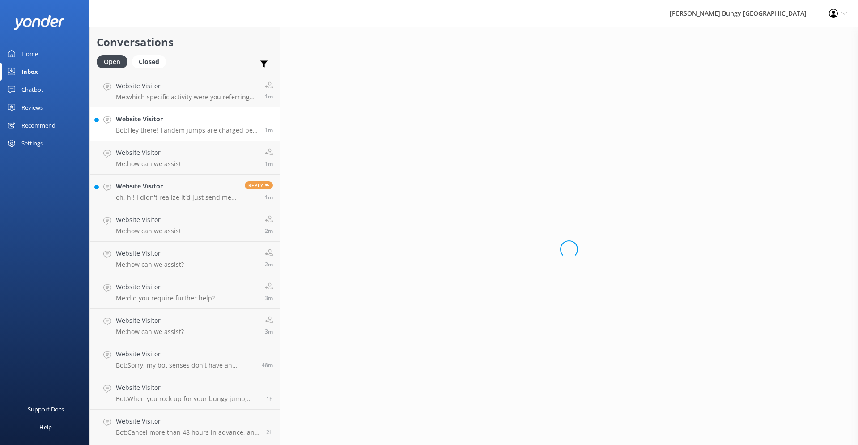
click at [156, 122] on h4 "Website Visitor" at bounding box center [187, 119] width 142 height 10
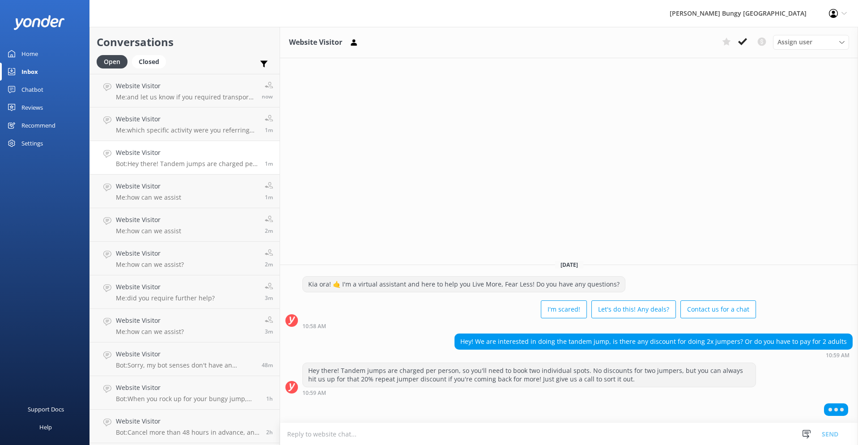
click at [446, 430] on textarea at bounding box center [569, 434] width 578 height 22
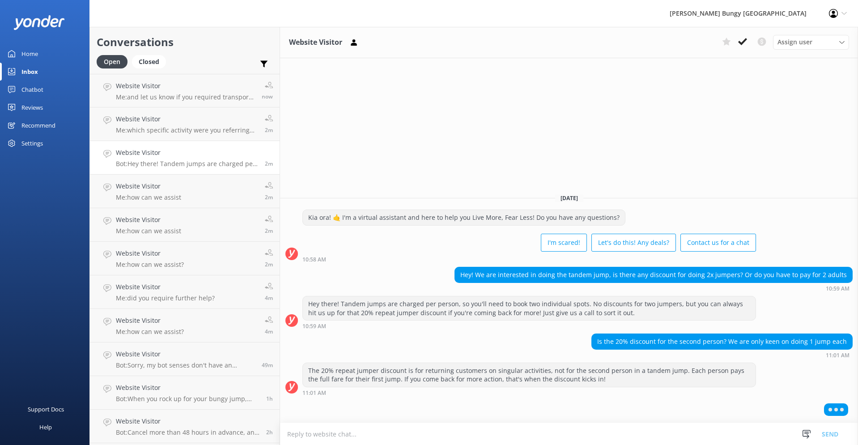
click at [448, 436] on textarea at bounding box center [569, 434] width 578 height 22
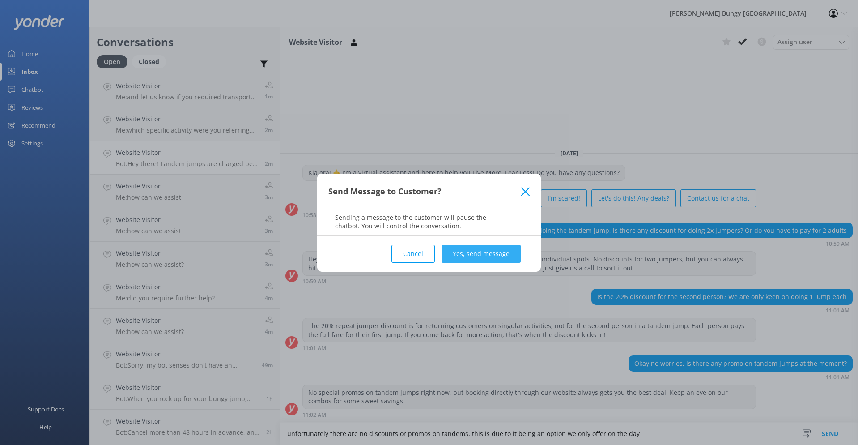
type textarea "unfortunately there are no discounts or promos on tandems, this is due to it be…"
click at [491, 258] on button "Yes, send message" at bounding box center [481, 254] width 79 height 18
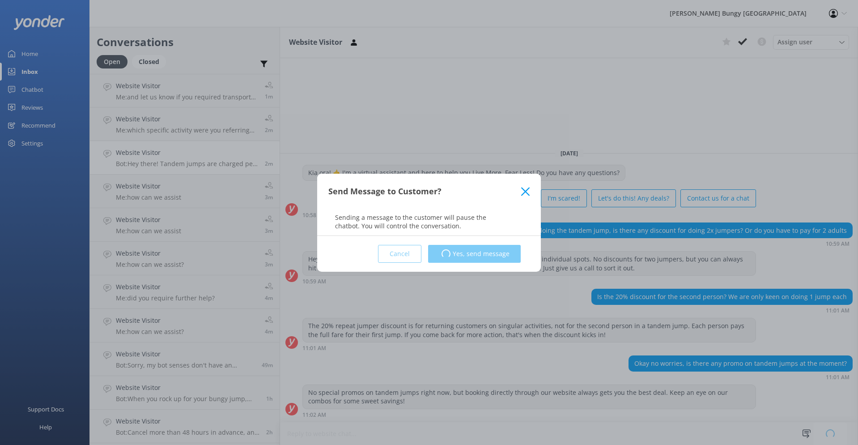
click at [453, 423] on textarea "unfortunately there are no discounts or promos on tandems, this is due to it be…" at bounding box center [569, 434] width 578 height 22
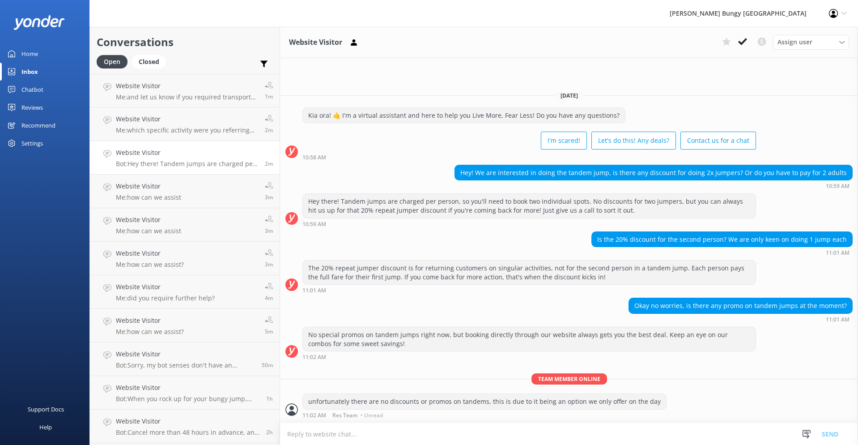
click at [442, 429] on textarea at bounding box center [569, 434] width 578 height 22
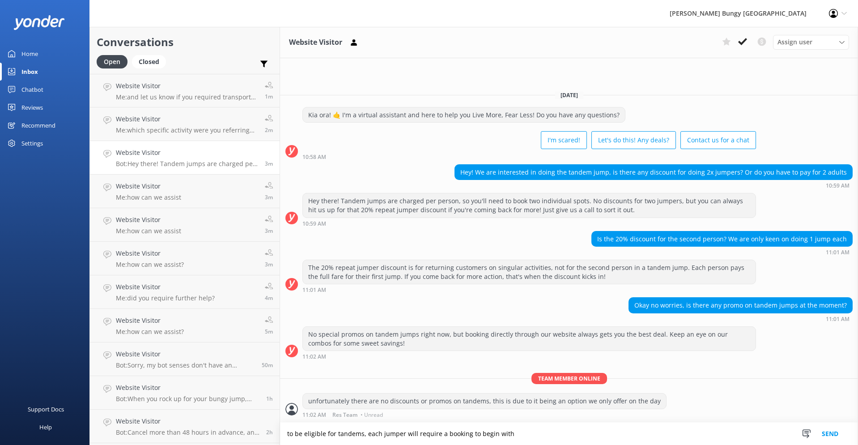
type textarea "to be eligible for tandems, each jumper will require a booking to begin with"
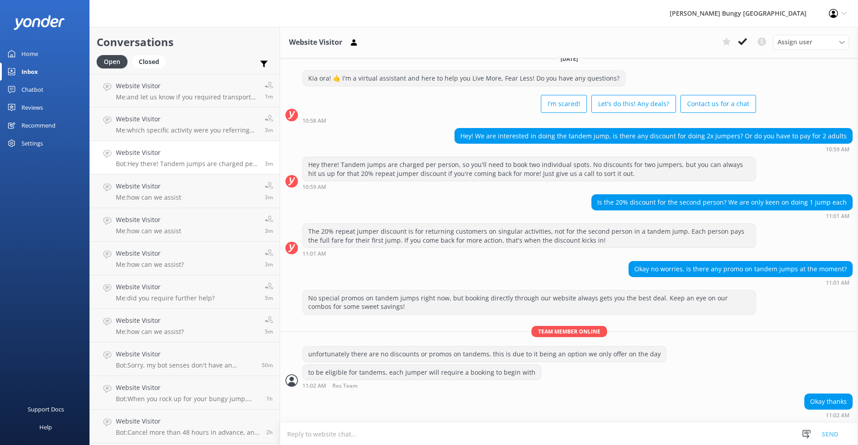
scroll to position [11, 0]
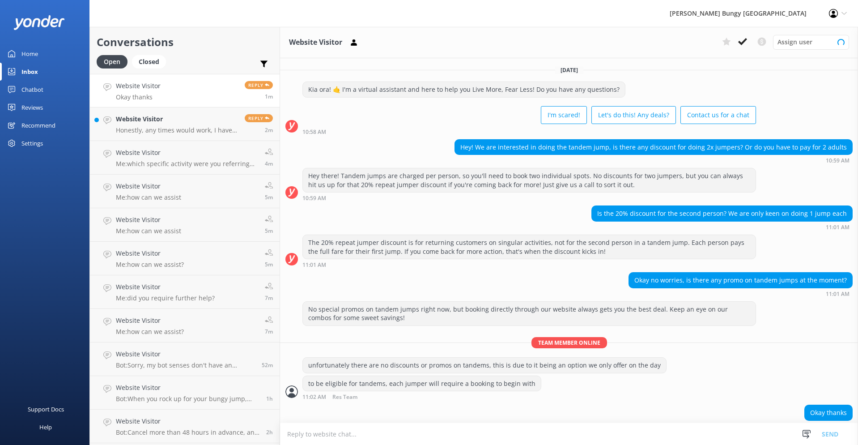
scroll to position [11, 0]
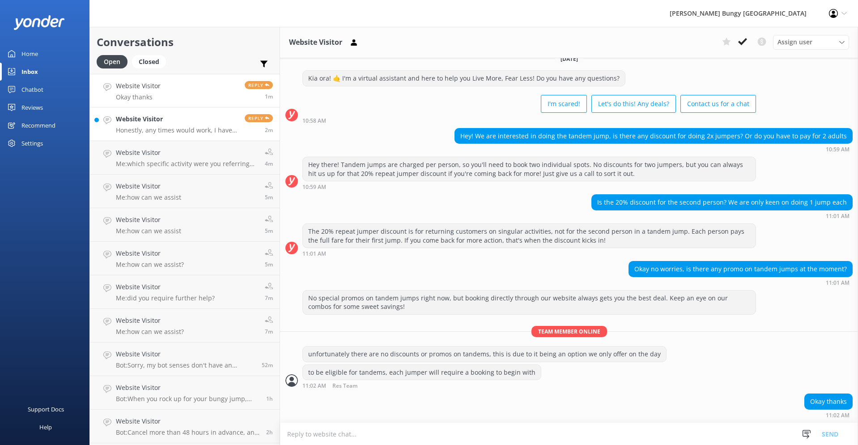
click at [170, 124] on h4 "Website Visitor" at bounding box center [177, 119] width 122 height 10
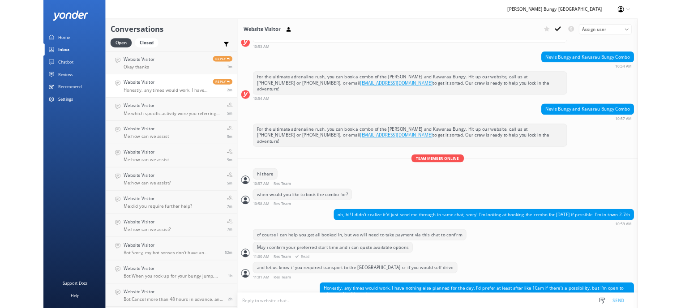
scroll to position [1021, 0]
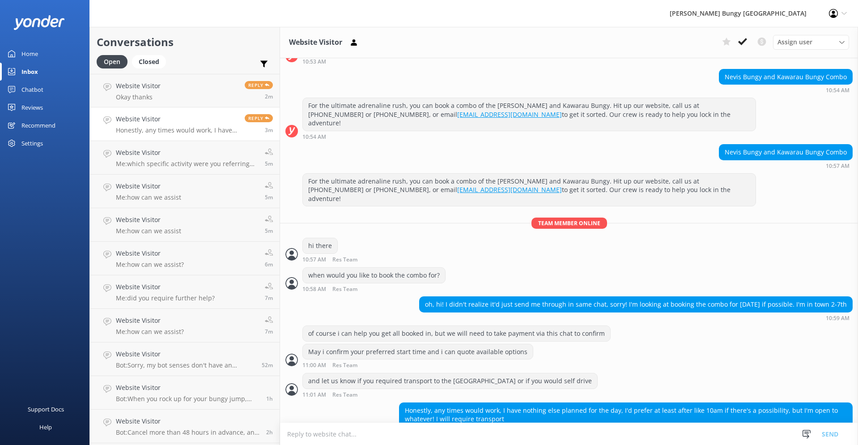
click at [406, 437] on textarea at bounding box center [569, 434] width 578 height 22
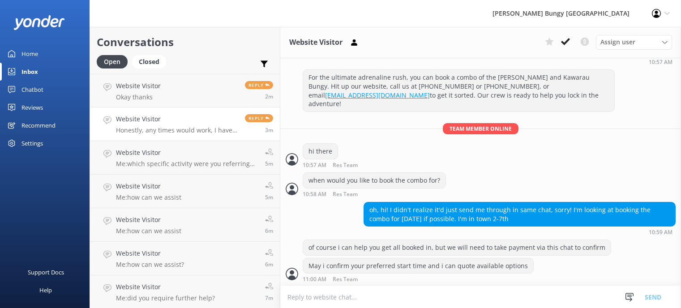
scroll to position [1272, 0]
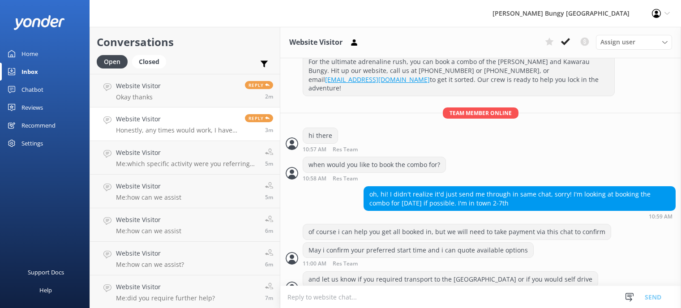
click at [365, 294] on textarea at bounding box center [480, 297] width 401 height 22
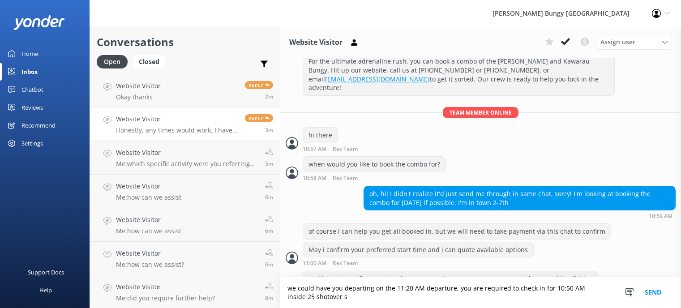
scroll to position [1281, 0]
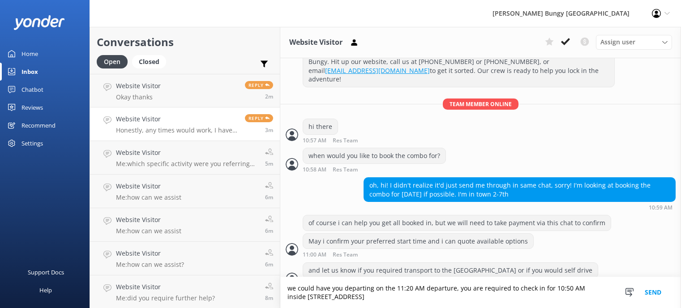
type textarea "we could have you departing on the 11:20 AM departure, you are required to chec…"
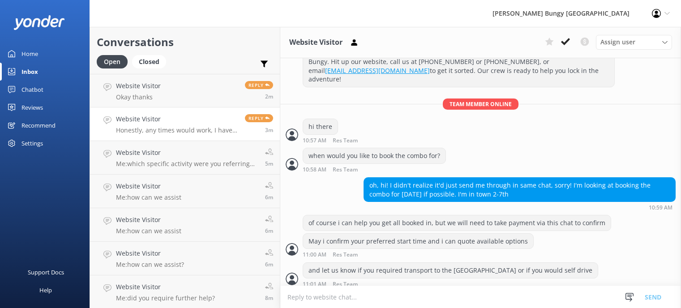
scroll to position [0, 0]
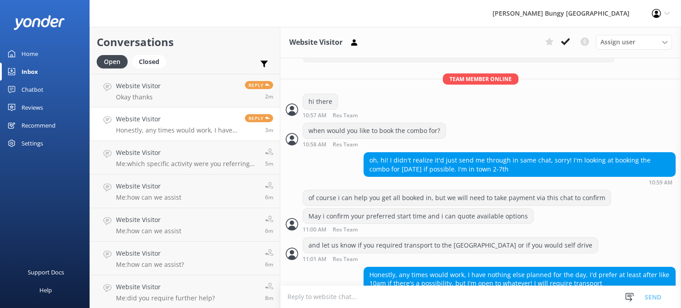
click at [370, 293] on textarea at bounding box center [480, 297] width 401 height 22
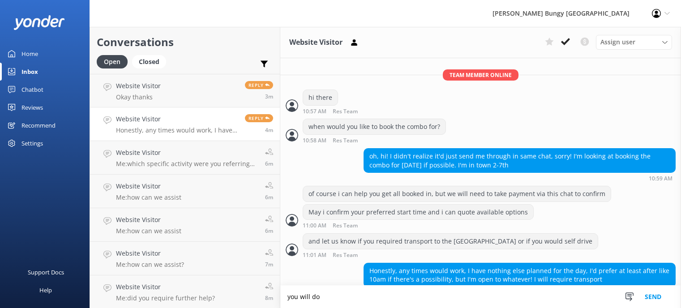
scroll to position [1311, 0]
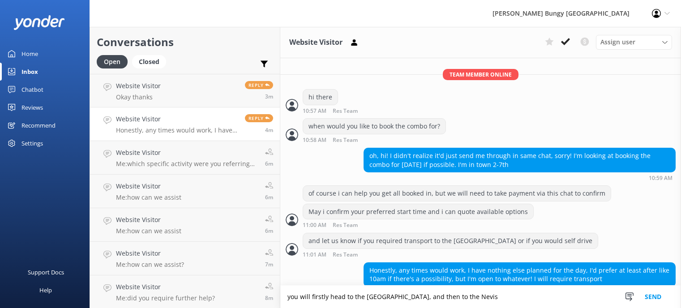
type textarea "you will firstly head to the [GEOGRAPHIC_DATA], and then to the Nevis"
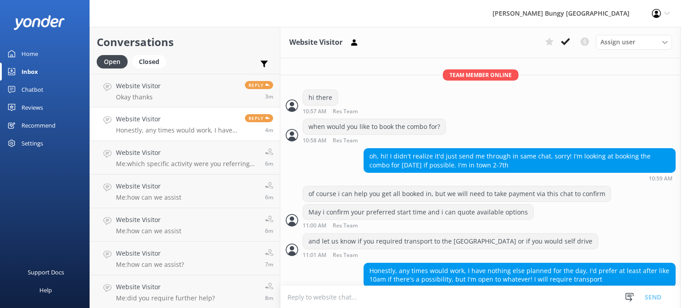
scroll to position [1340, 0]
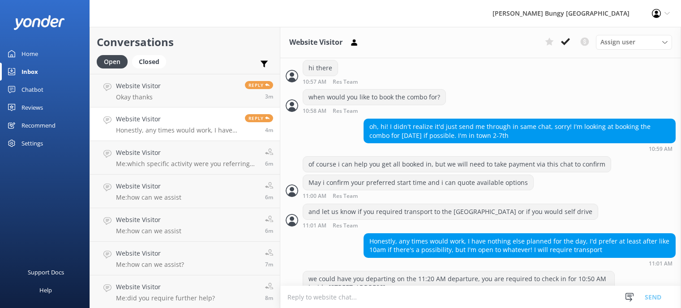
click at [397, 290] on textarea at bounding box center [480, 297] width 401 height 22
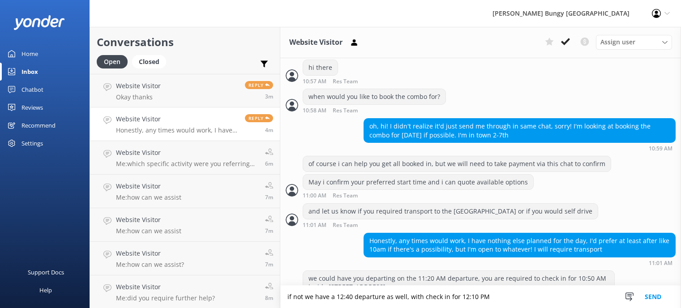
type textarea "if not we have a 12:40 departure as well, with check in for 12:10 PM"
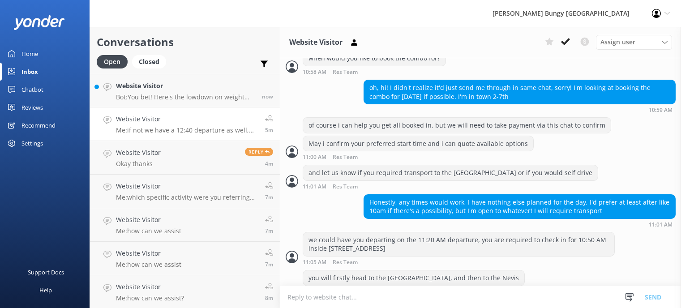
scroll to position [1380, 0]
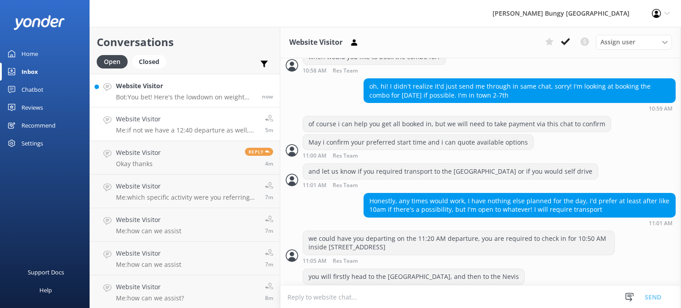
click at [189, 102] on link "Website Visitor Bot: You bet! Here's the lowdown on weight limits: - Kawarau Br…" at bounding box center [185, 91] width 190 height 34
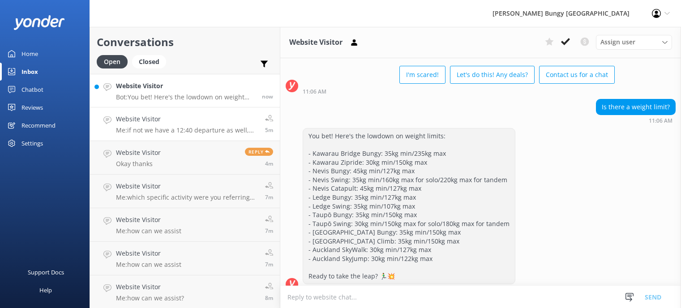
scroll to position [51, 0]
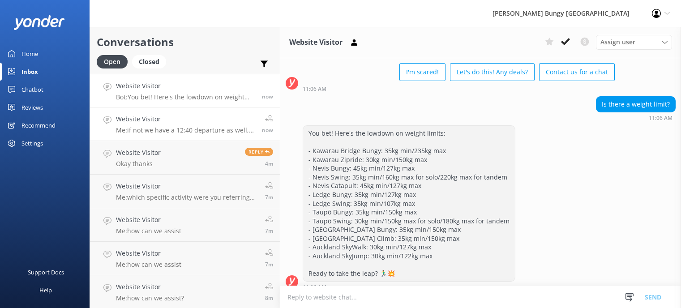
click at [194, 130] on p "Me: if not we have a 12:40 departure as well, with check in for 12:10 PM" at bounding box center [185, 130] width 139 height 8
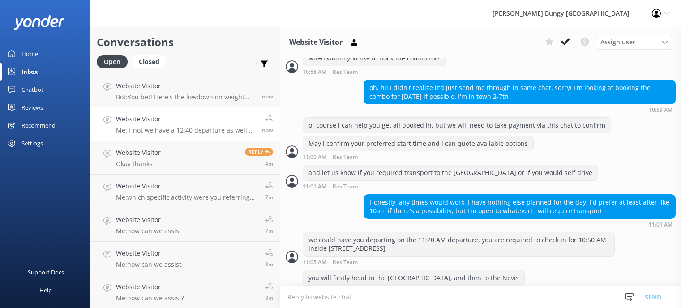
scroll to position [1358, 0]
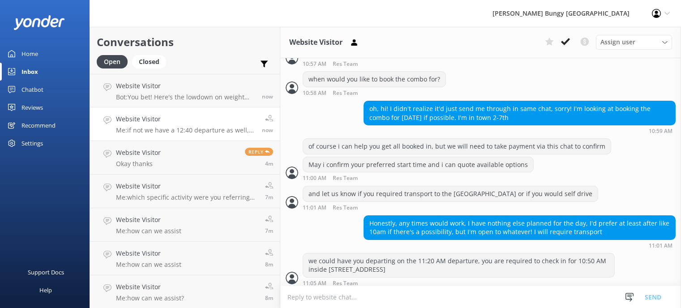
click at [412, 294] on textarea at bounding box center [480, 297] width 401 height 22
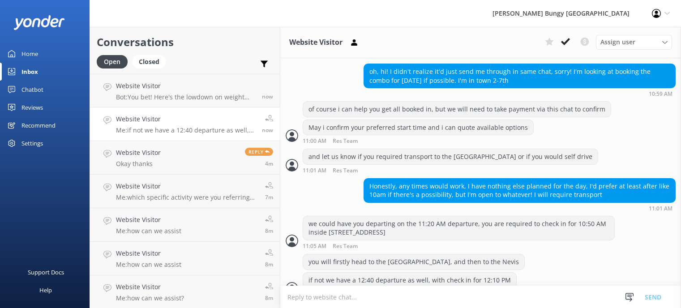
scroll to position [1396, 0]
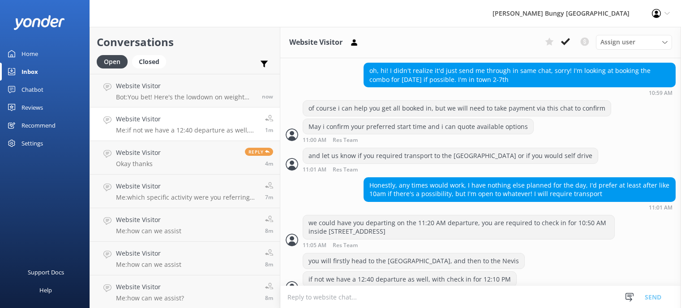
click at [463, 288] on textarea at bounding box center [480, 297] width 401 height 22
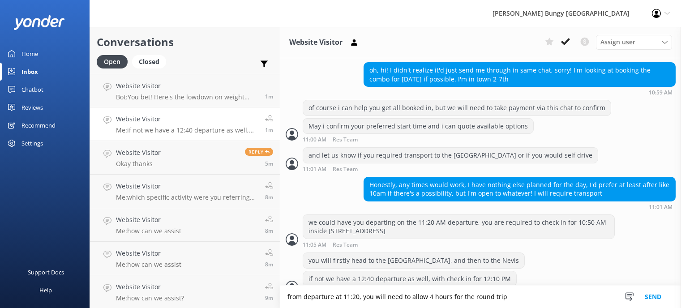
type textarea "from departure at 11:20, you will need to allow 4 hours for the round trip"
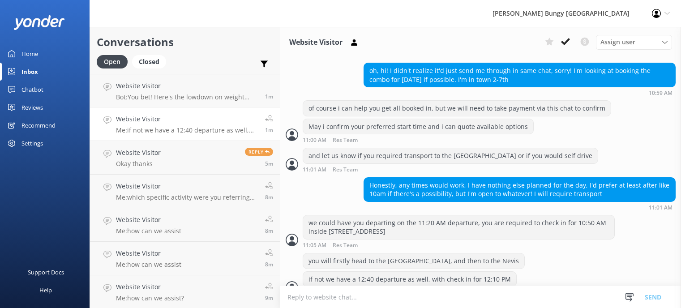
scroll to position [1425, 0]
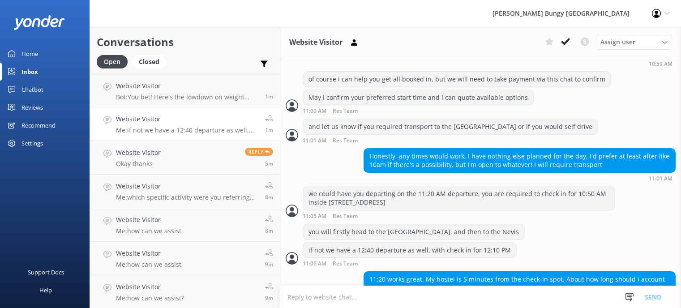
click at [421, 293] on textarea at bounding box center [480, 297] width 401 height 22
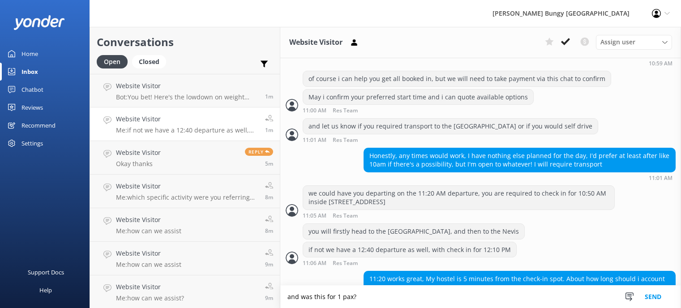
type textarea "and was this for 1 pax?"
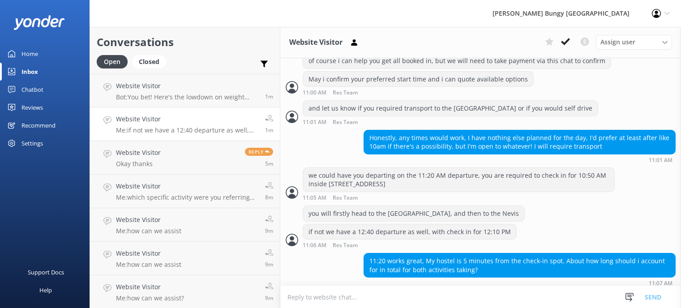
scroll to position [1464, 0]
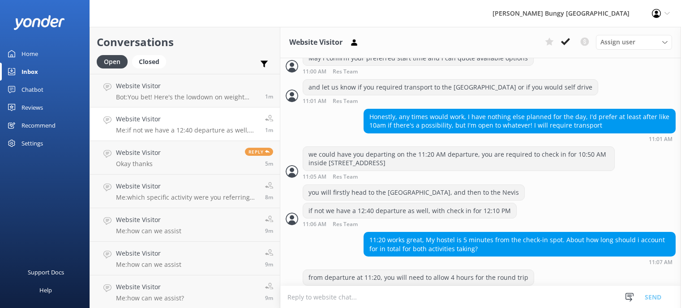
click at [366, 302] on textarea at bounding box center [480, 297] width 401 height 22
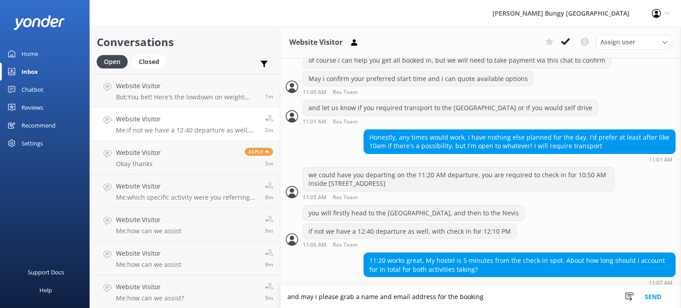
scroll to position [1472, 0]
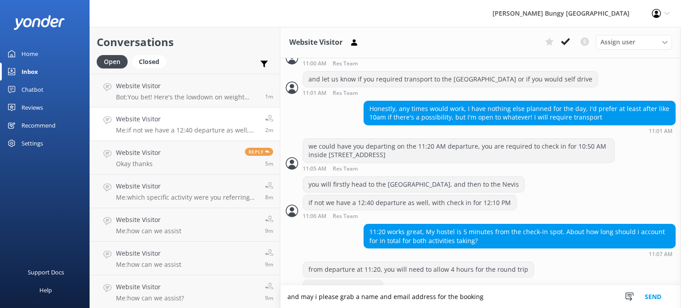
type textarea "and may i please grab a name and email address for the booking"
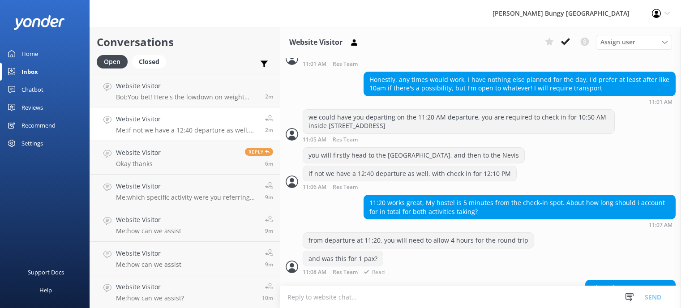
scroll to position [1530, 0]
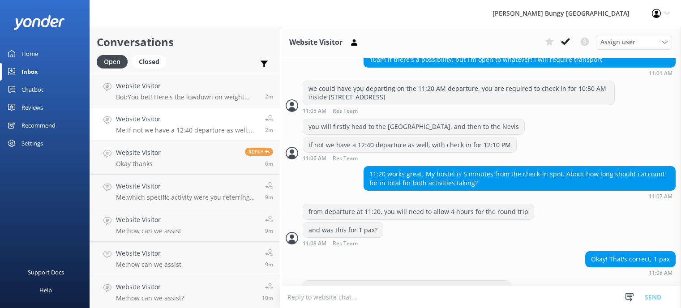
drag, startPoint x: 599, startPoint y: 265, endPoint x: 550, endPoint y: 267, distance: 49.3
copy div "[PERSON_NAME]"
click at [509, 251] on div "Okay! That's correct, 1 pax 11:08 AM" at bounding box center [480, 263] width 401 height 25
click at [365, 295] on textarea at bounding box center [480, 297] width 401 height 22
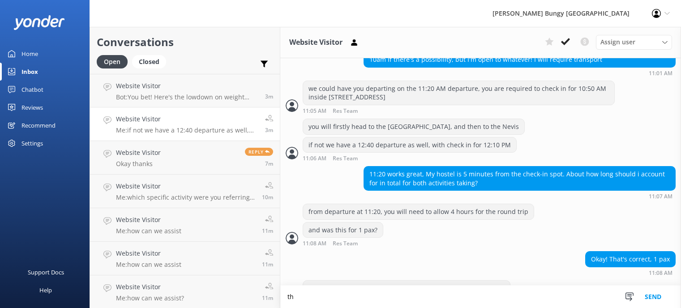
scroll to position [1530, 0]
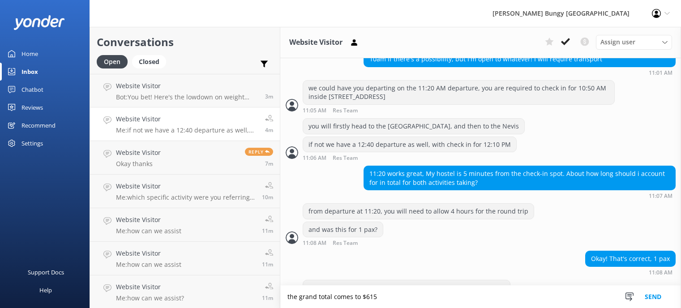
type textarea "the grand total comes to $615"
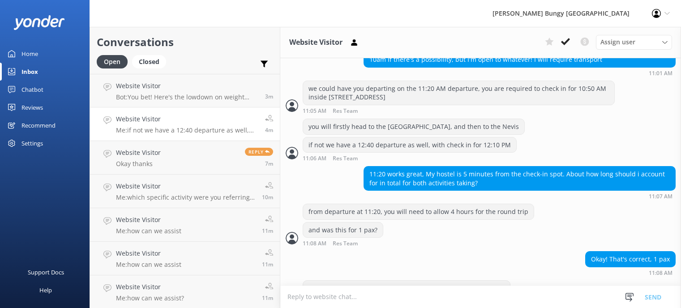
scroll to position [1559, 0]
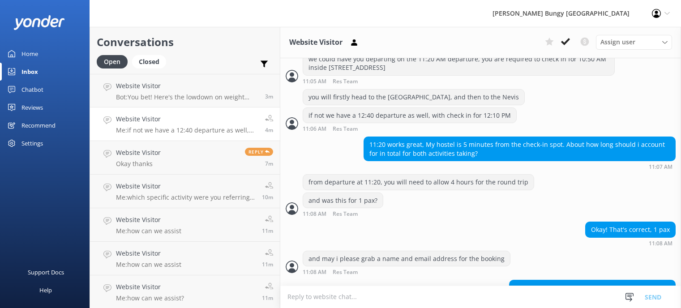
drag, startPoint x: 365, startPoint y: 293, endPoint x: 369, endPoint y: 306, distance: 13.2
click at [369, 306] on textarea at bounding box center [480, 297] width 401 height 22
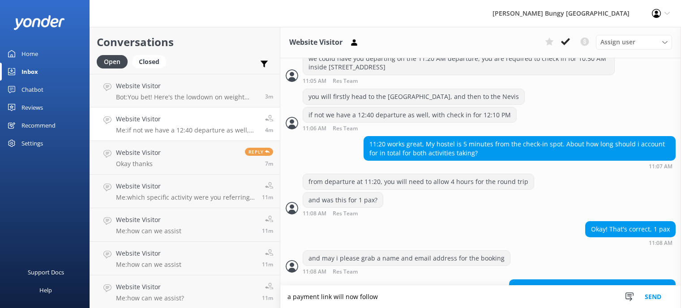
type textarea "a payment link will now follow"
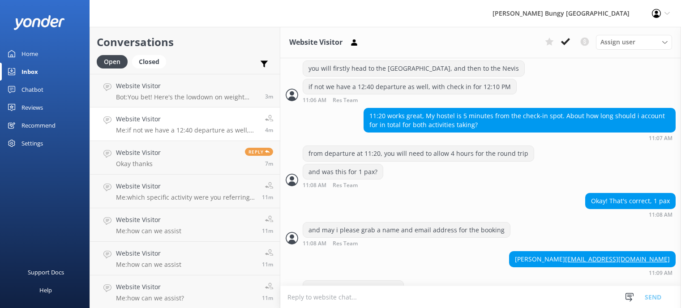
scroll to position [1577, 0]
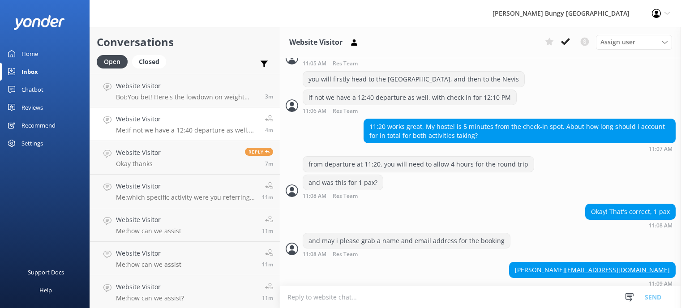
click at [315, 48] on h3 "Website Visitor" at bounding box center [315, 43] width 53 height 12
click at [351, 43] on div "Website Visitor Assign user [PERSON_NAME] [PERSON_NAME] Tech Admin [PERSON_NAME…" at bounding box center [480, 42] width 401 height 31
click at [346, 45] on button at bounding box center [354, 42] width 16 height 13
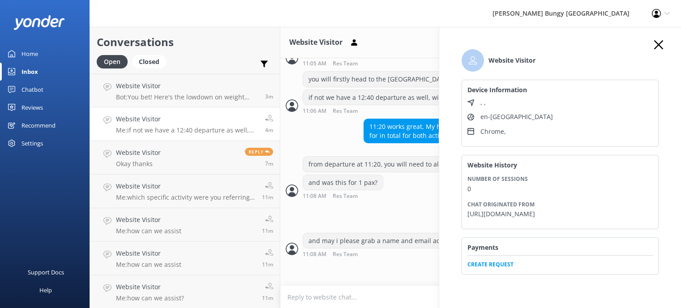
click at [495, 269] on span "Create Request" at bounding box center [559, 261] width 185 height 13
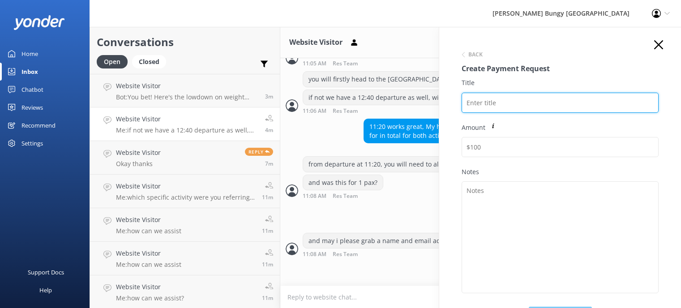
click at [518, 103] on input "Title" at bounding box center [559, 103] width 197 height 20
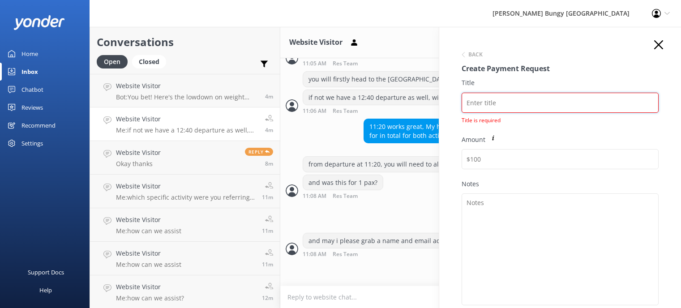
click at [517, 100] on input "Title" at bounding box center [559, 103] width 197 height 20
paste input "[PERSON_NAME]"
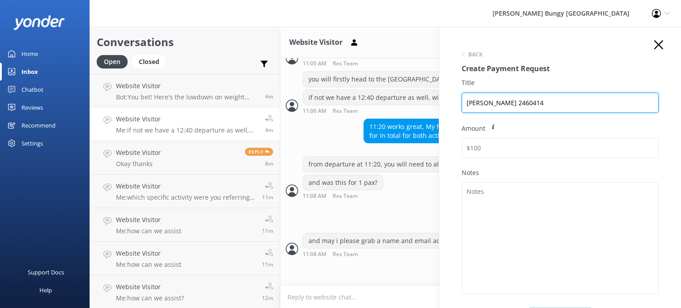
type input "[PERSON_NAME] 2460414"
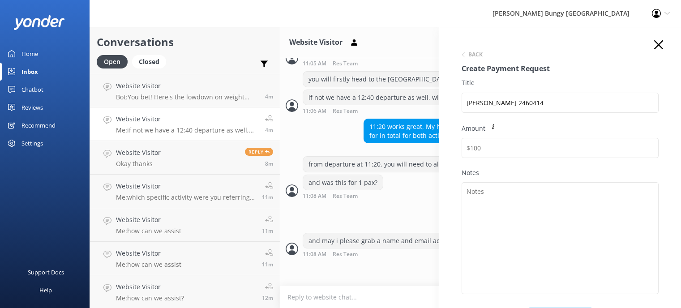
click at [529, 158] on div "Amount" at bounding box center [559, 146] width 197 height 44
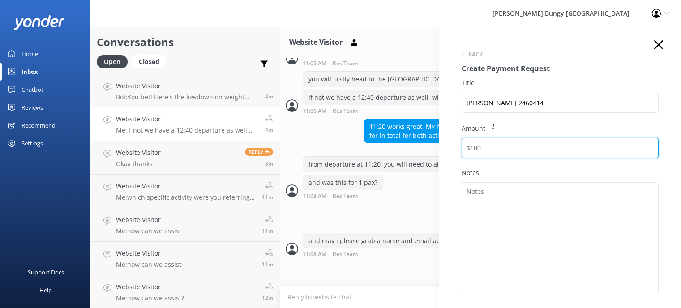
click at [531, 154] on input "Amount" at bounding box center [559, 148] width 197 height 20
type input "615"
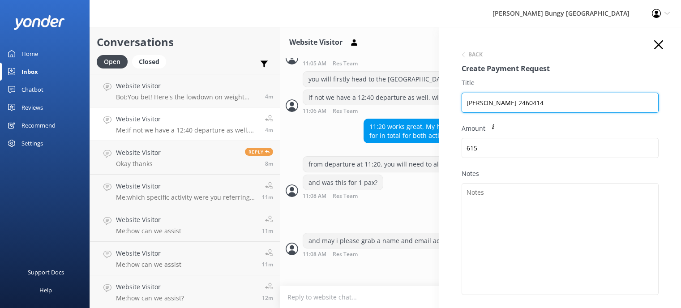
drag, startPoint x: 560, startPoint y: 101, endPoint x: 363, endPoint y: 100, distance: 196.9
click at [367, 100] on div "Conversations Open Closed Important Converted Assigned to me Unassigned Website…" at bounding box center [385, 167] width 591 height 281
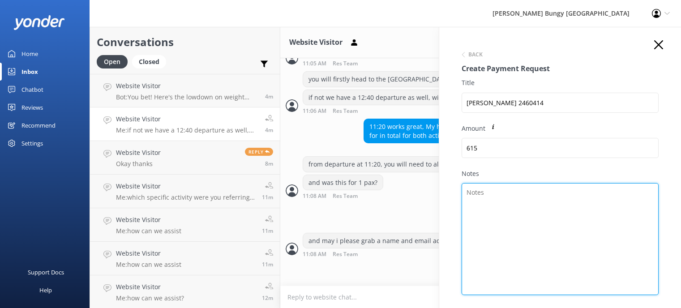
click at [494, 210] on textarea "Notes" at bounding box center [559, 239] width 197 height 112
paste textarea "[PERSON_NAME] 2460414"
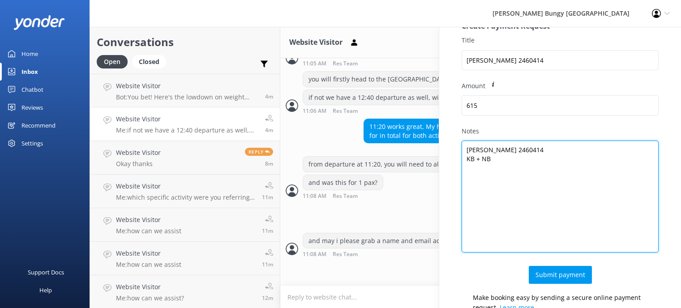
scroll to position [108, 0]
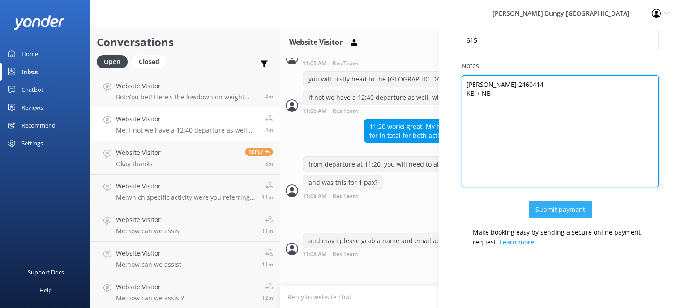
type textarea "[PERSON_NAME] 2460414 KB + NB"
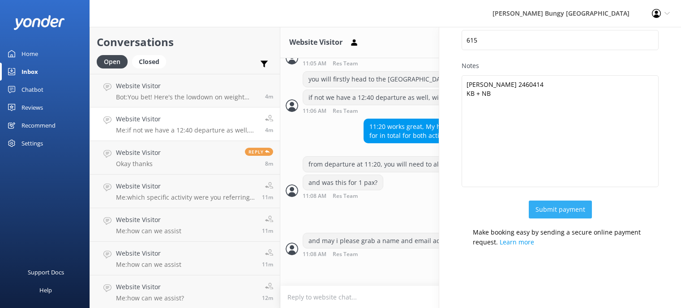
click at [559, 210] on button "Submit payment" at bounding box center [560, 210] width 63 height 18
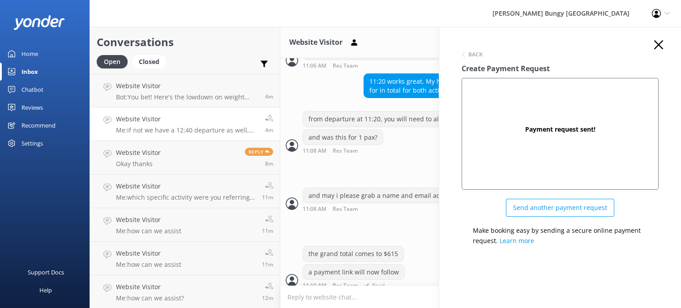
scroll to position [1634, 0]
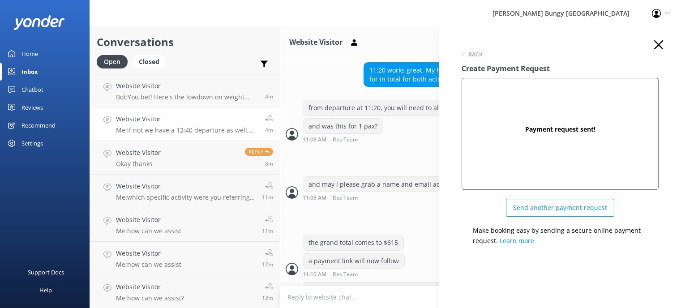
click at [658, 42] on icon "button" at bounding box center [658, 44] width 9 height 9
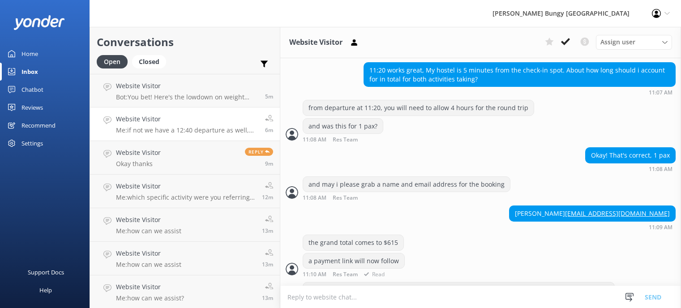
click at [448, 235] on div "the grand total comes to $615" at bounding box center [480, 244] width 401 height 18
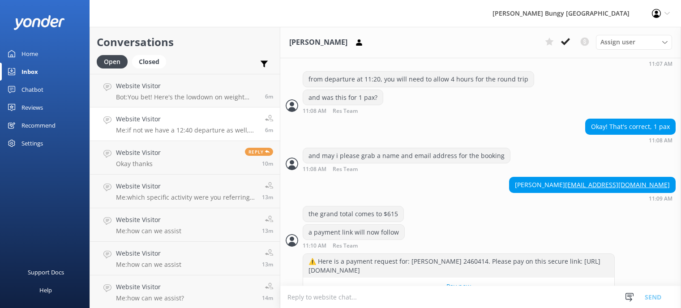
scroll to position [1663, 0]
click at [443, 294] on textarea at bounding box center [480, 297] width 401 height 22
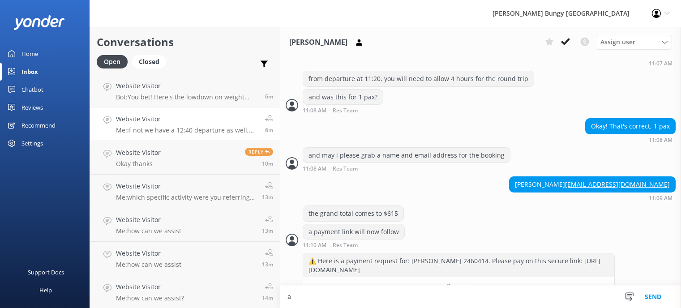
scroll to position [1663, 0]
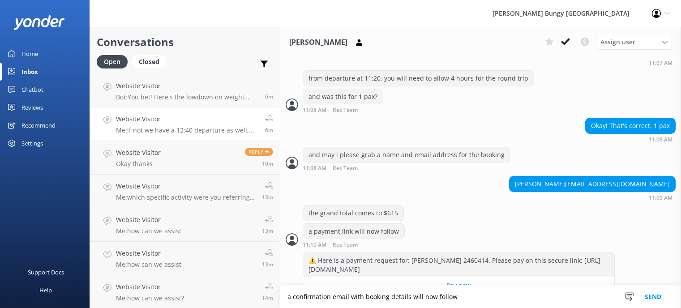
type textarea "a confirmation email with booking details will now follow"
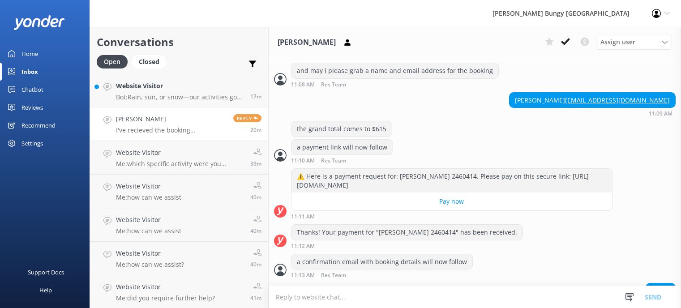
scroll to position [1805, 0]
